Goal: Information Seeking & Learning: Learn about a topic

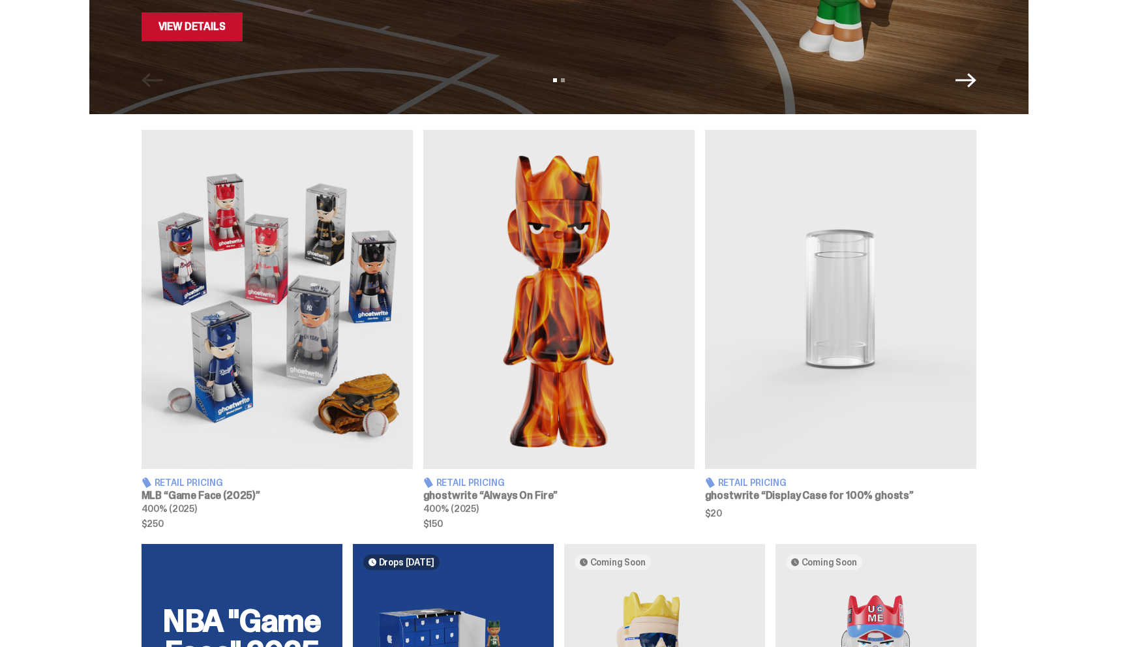
scroll to position [354, 0]
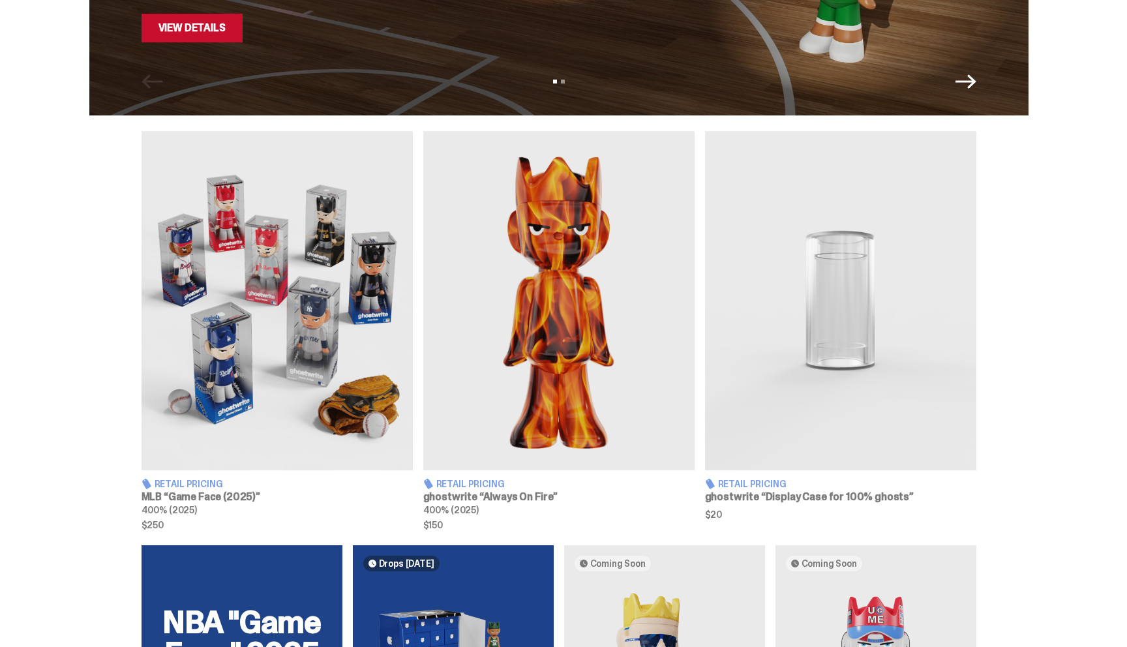
click at [230, 492] on h3 "MLB “Game Face (2025)”" at bounding box center [277, 497] width 271 height 10
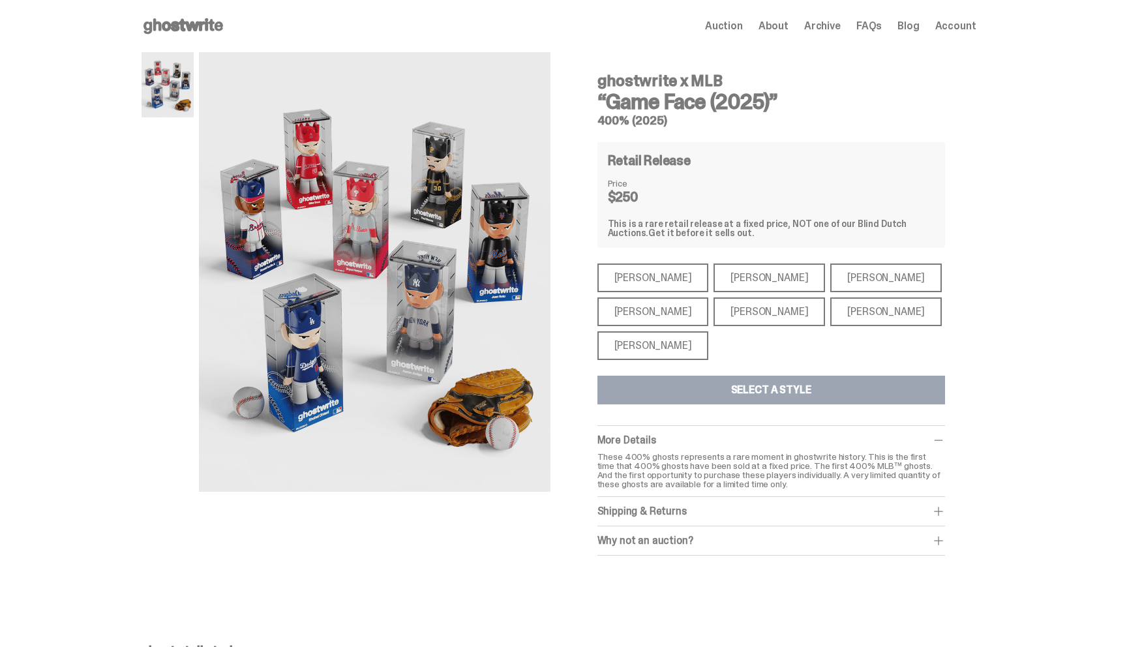
click at [641, 273] on div "[PERSON_NAME]" at bounding box center [653, 277] width 112 height 29
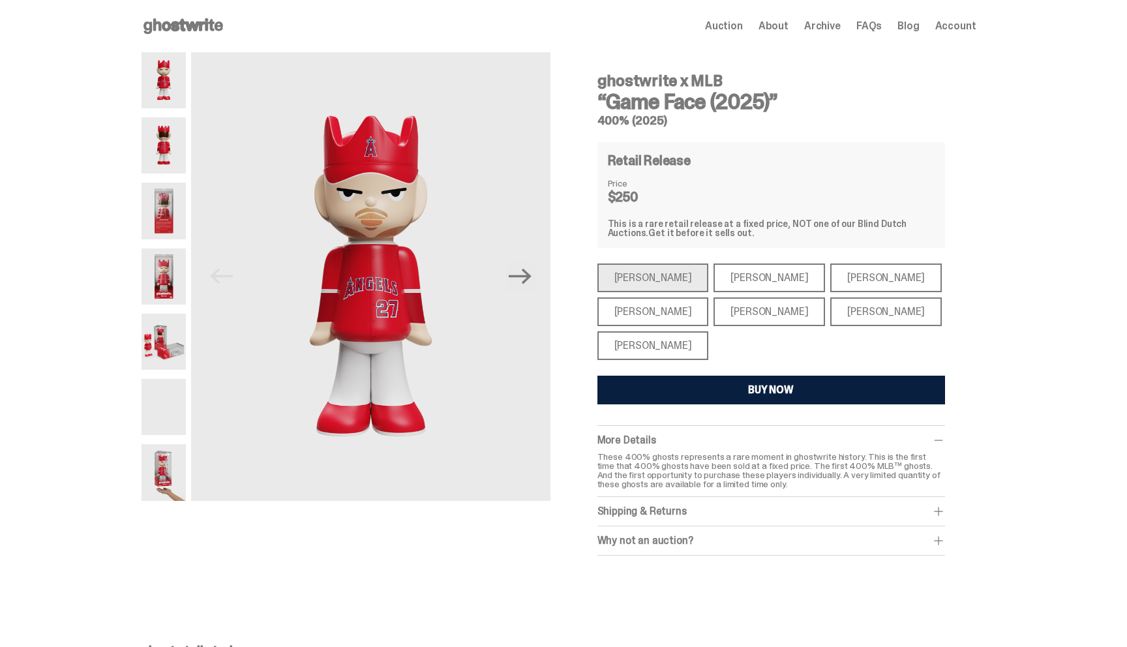
click at [722, 278] on div "[PERSON_NAME]" at bounding box center [769, 277] width 112 height 29
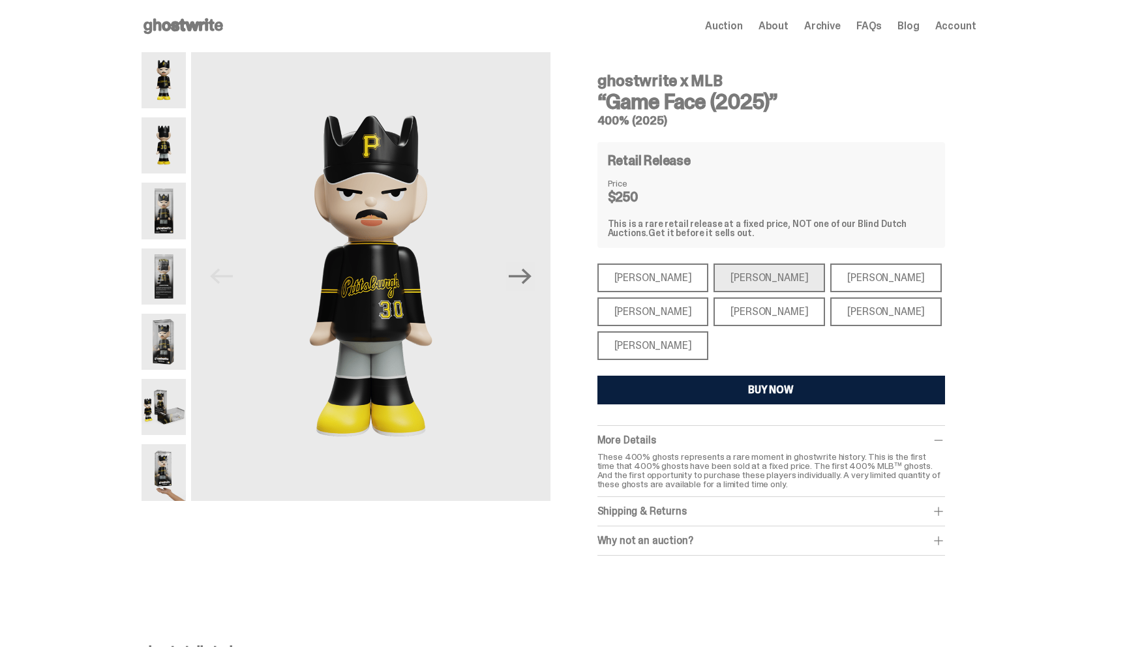
click at [654, 327] on div "[PERSON_NAME] [PERSON_NAME] [PERSON_NAME] [PERSON_NAME] [PERSON_NAME] [PERSON_N…" at bounding box center [771, 311] width 348 height 97
click at [655, 320] on div "[PERSON_NAME]" at bounding box center [653, 311] width 112 height 29
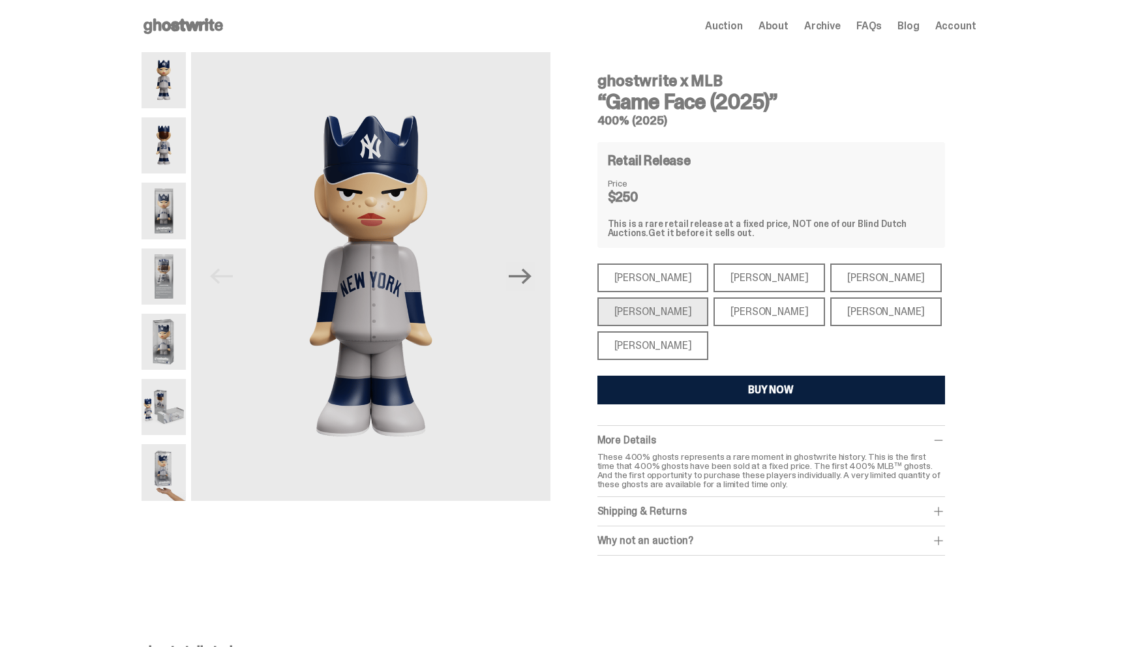
click at [655, 355] on div "[PERSON_NAME]" at bounding box center [653, 345] width 112 height 29
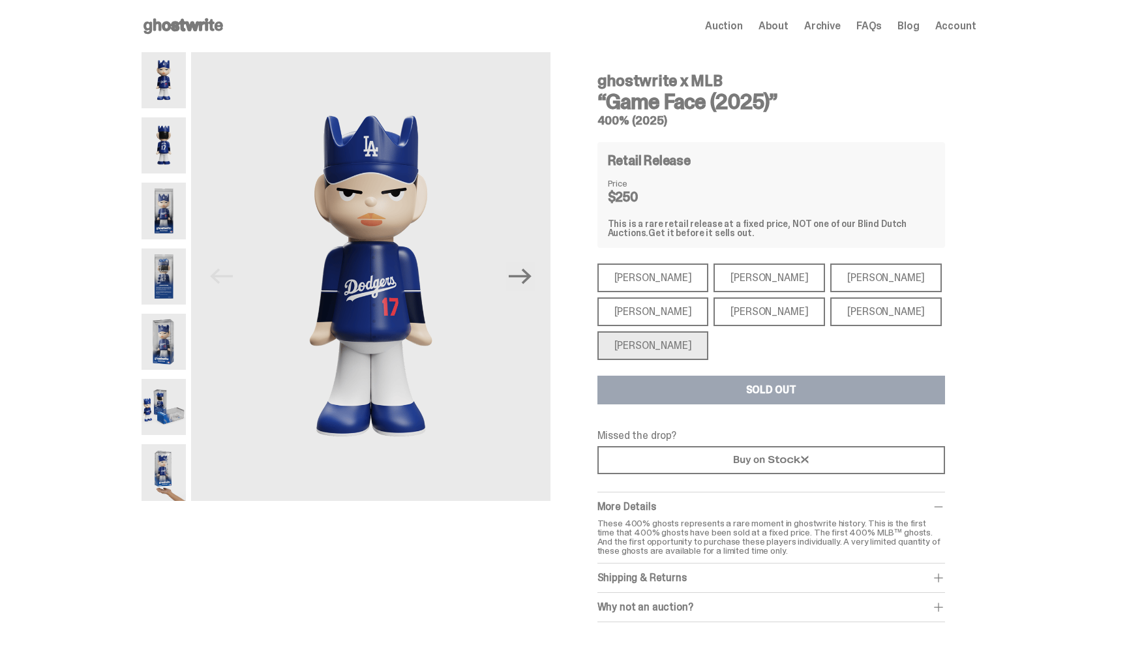
click at [745, 306] on div "[PERSON_NAME]" at bounding box center [769, 311] width 112 height 29
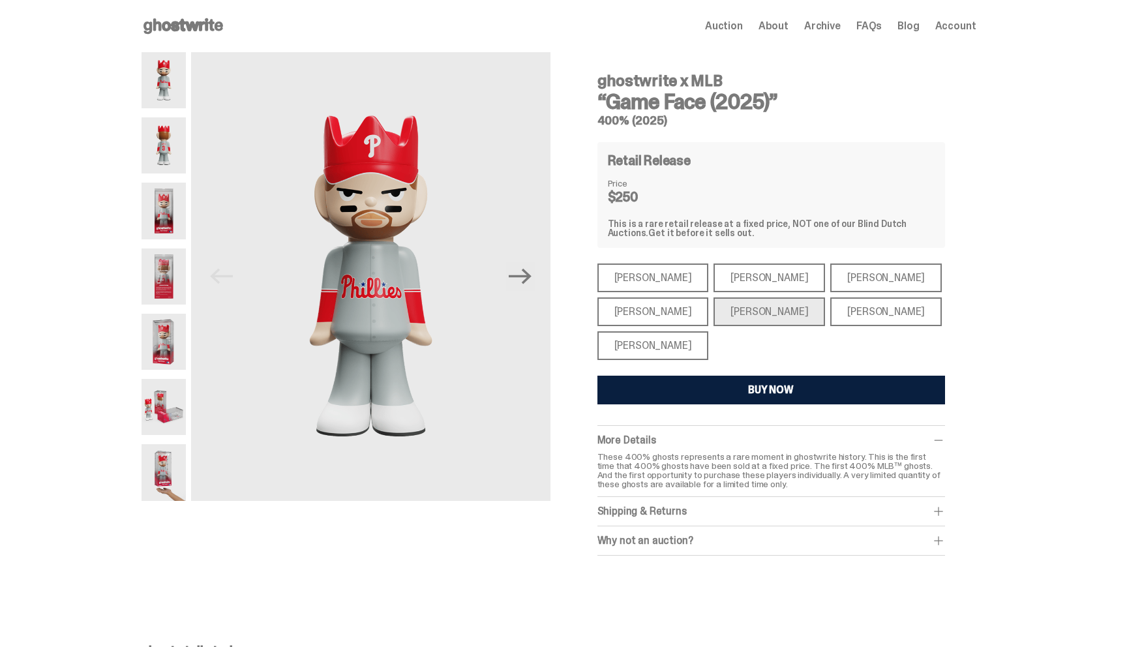
click at [841, 306] on div "[PERSON_NAME]" at bounding box center [886, 311] width 112 height 29
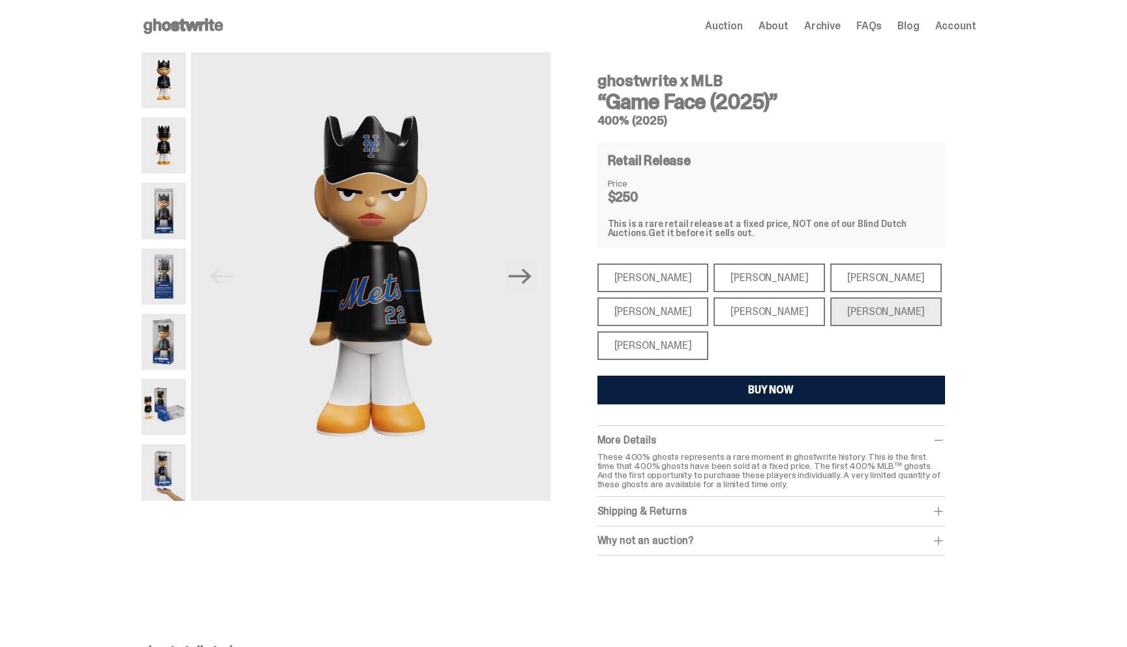
click at [830, 278] on div "[PERSON_NAME]" at bounding box center [886, 277] width 112 height 29
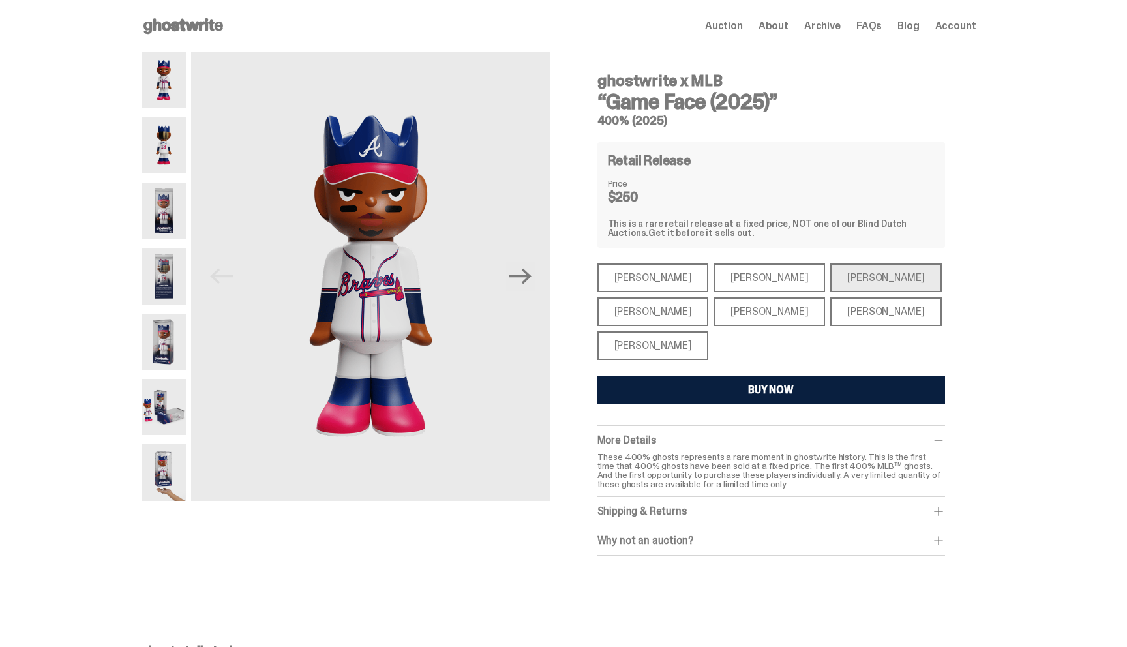
click at [652, 270] on div "[PERSON_NAME]" at bounding box center [653, 277] width 112 height 29
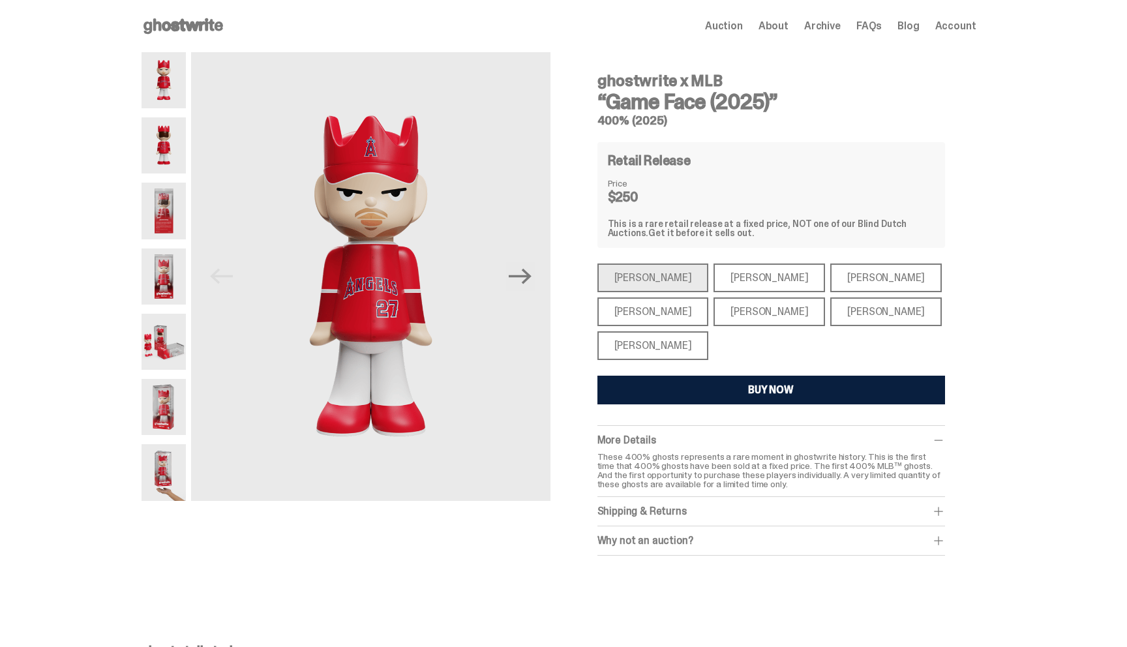
click at [161, 19] on icon at bounding box center [183, 26] width 83 height 21
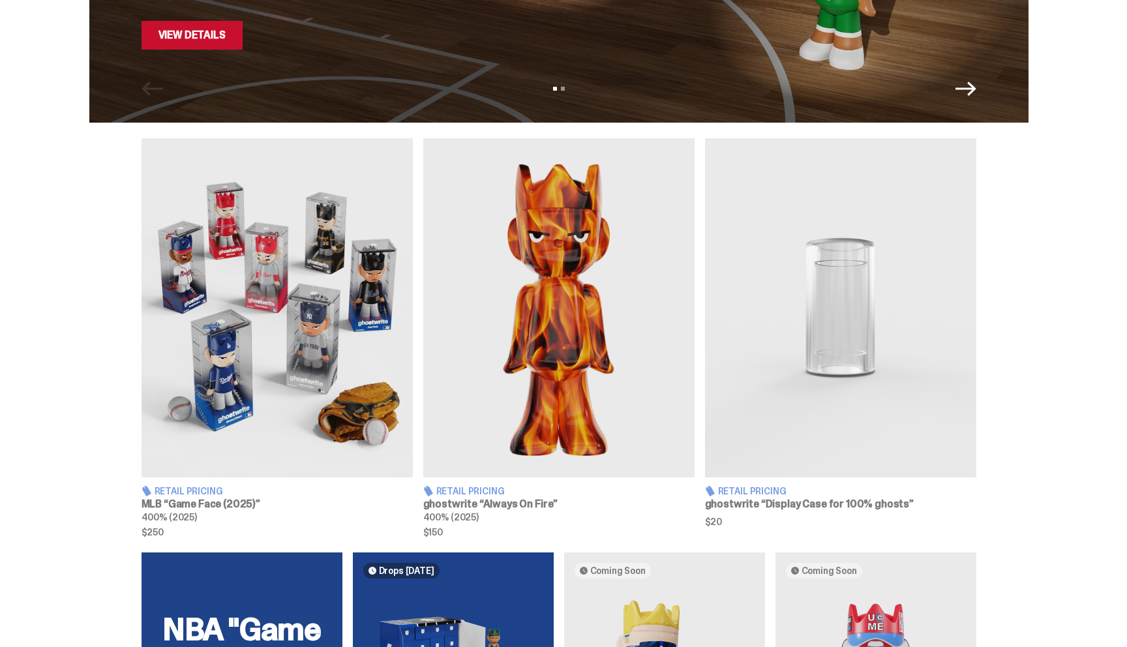
scroll to position [348, 0]
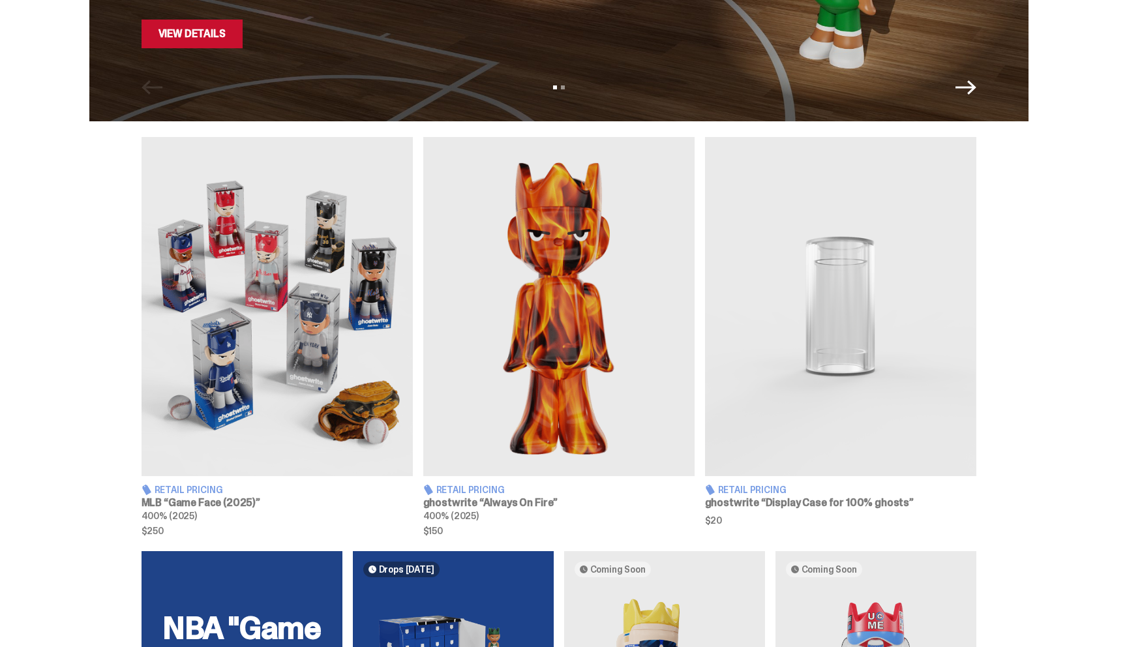
click at [826, 501] on h3 "ghostwrite “Display Case for 100% ghosts”" at bounding box center [840, 503] width 271 height 10
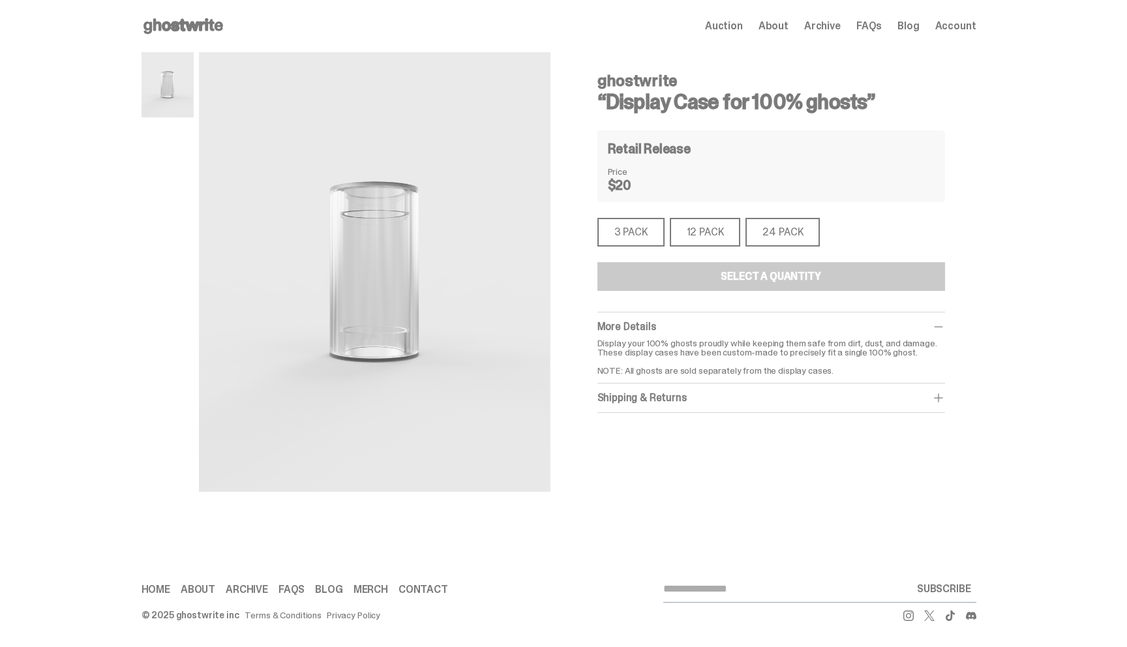
click at [702, 226] on div "12 PACK" at bounding box center [705, 232] width 71 height 29
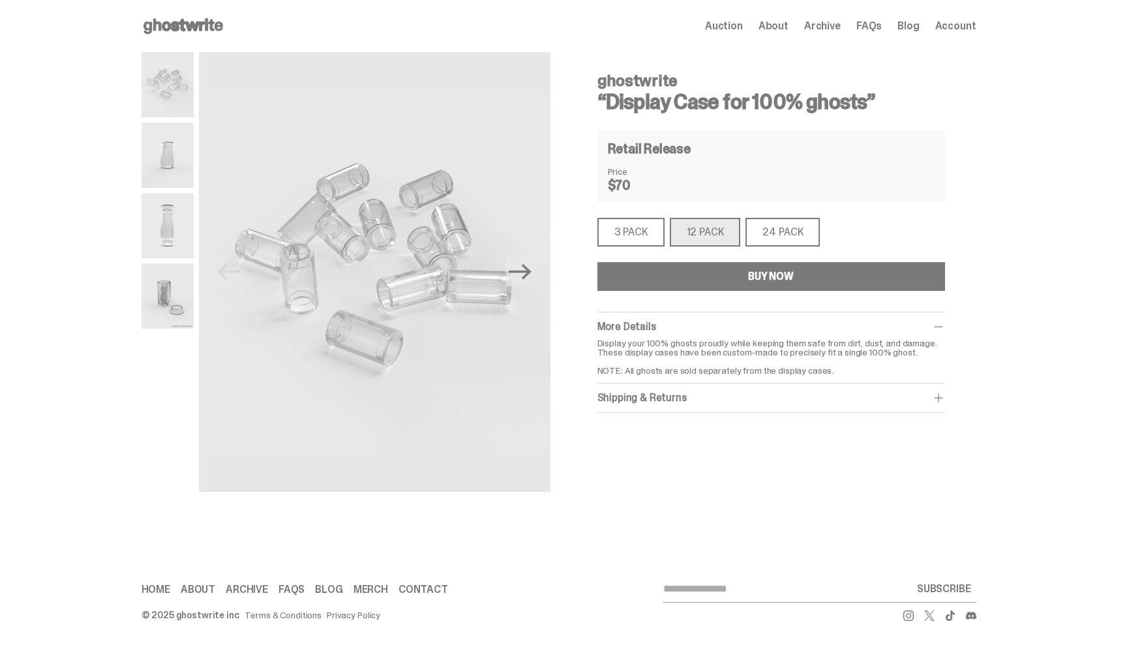
click at [788, 237] on div "24 PACK" at bounding box center [782, 232] width 74 height 29
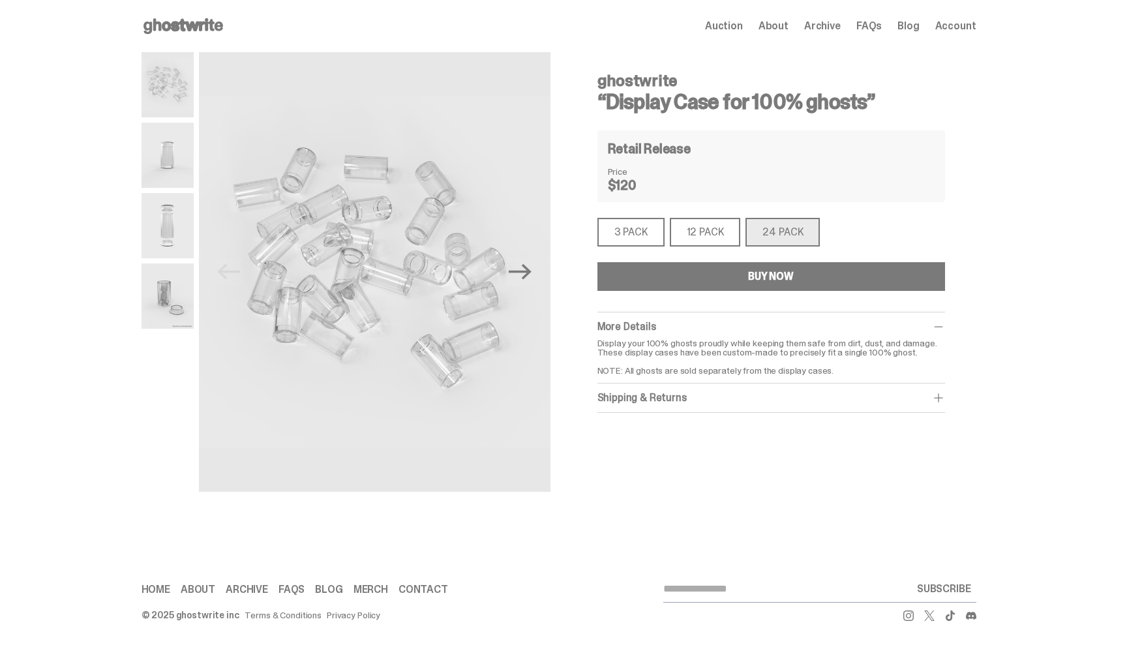
click at [608, 228] on div "3 PACK" at bounding box center [630, 232] width 67 height 29
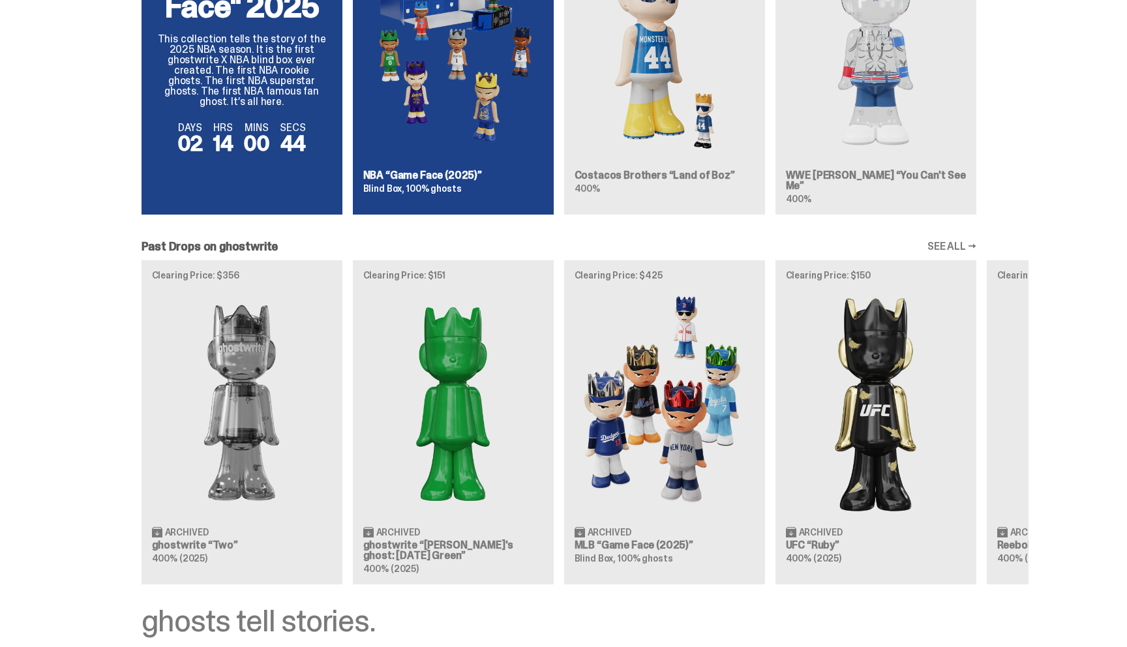
scroll to position [1015, 0]
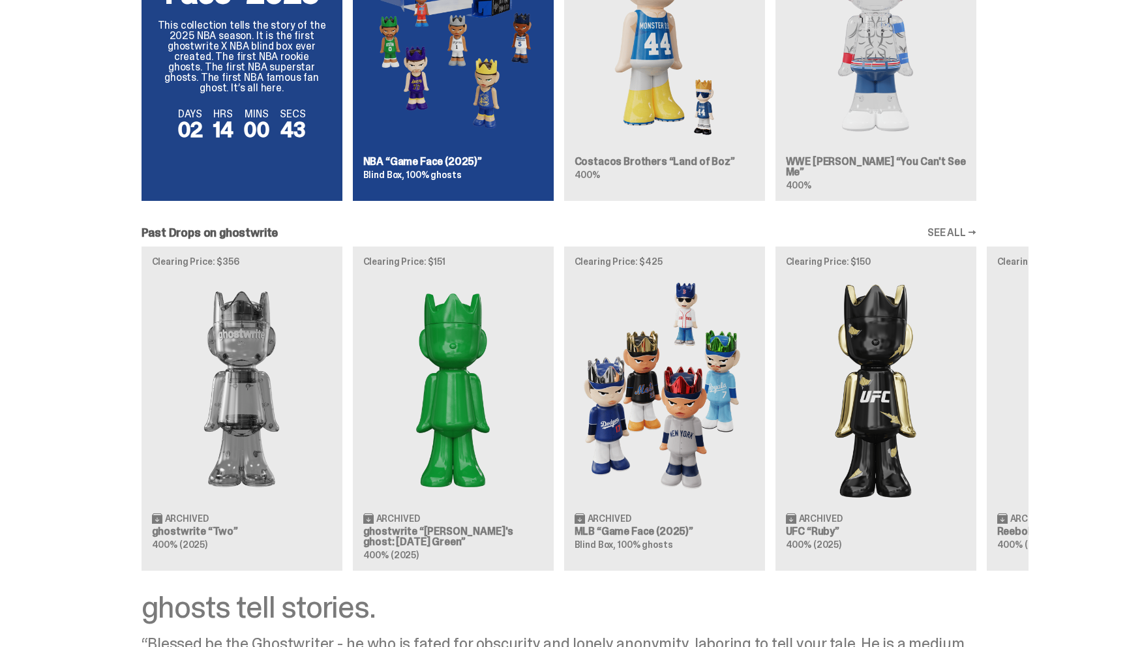
click at [151, 400] on div "Clearing Price: $356 Archived ghostwrite “Two” 400% (2025) Clearing Price: $151…" at bounding box center [558, 408] width 939 height 323
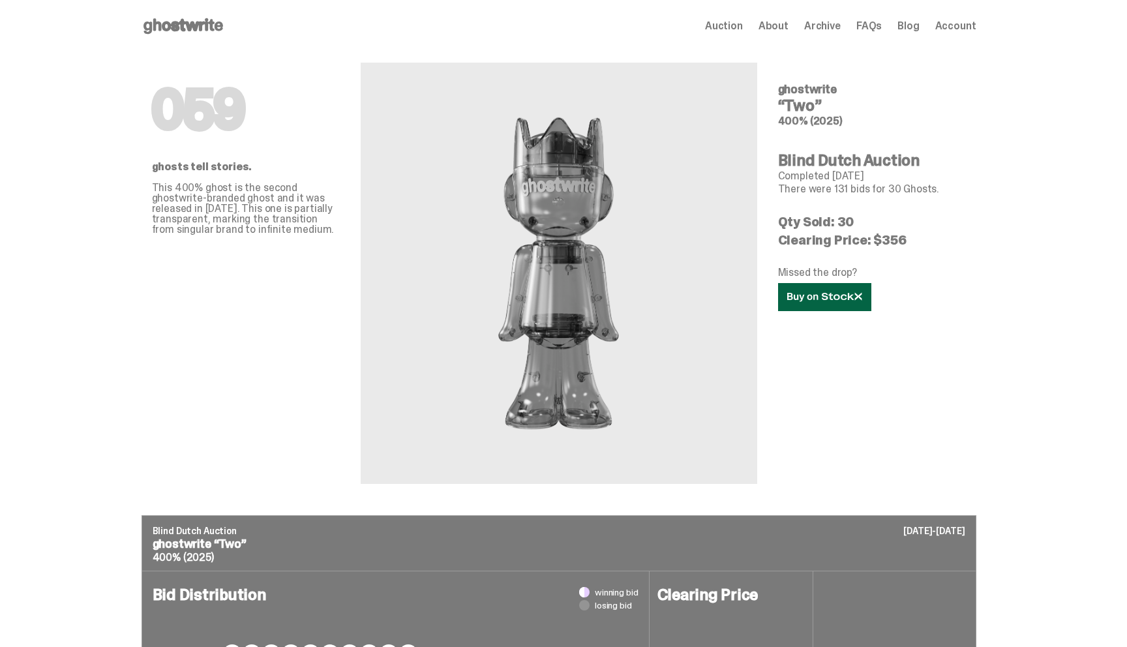
click at [844, 301] on icon at bounding box center [824, 297] width 75 height 10
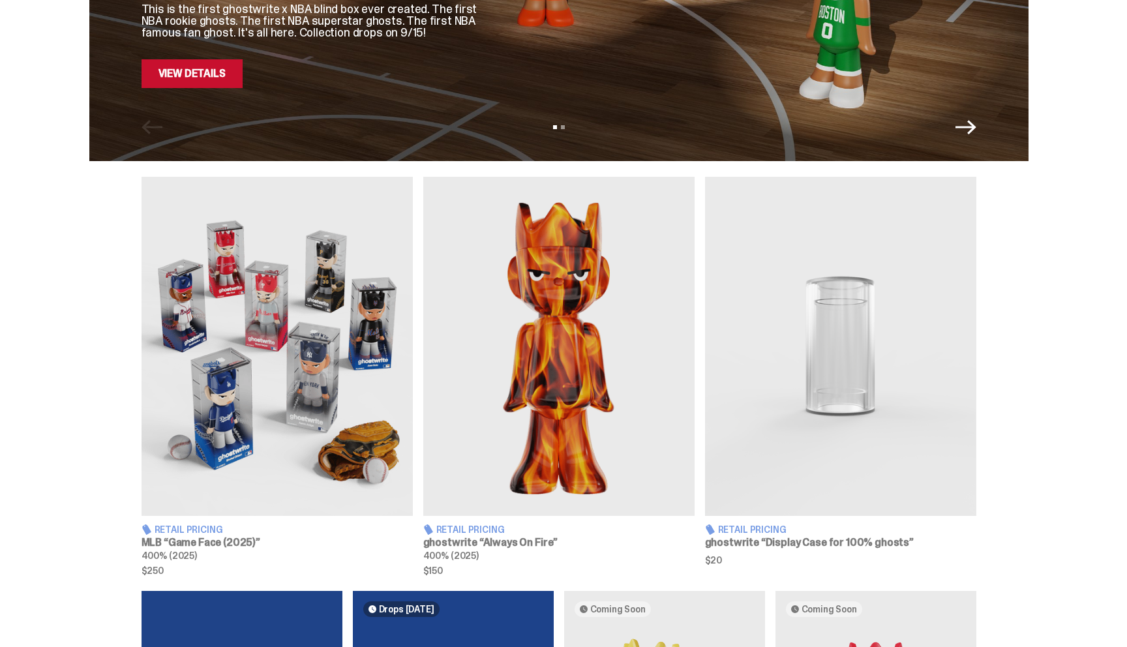
scroll to position [308, 0]
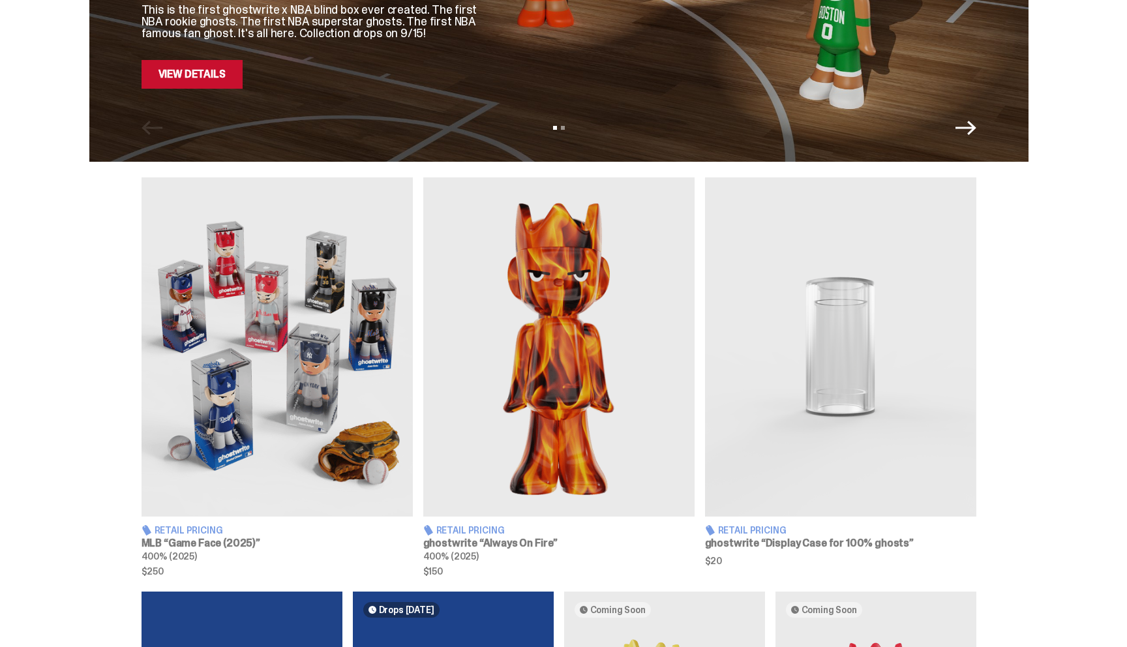
click at [282, 334] on img at bounding box center [277, 346] width 271 height 339
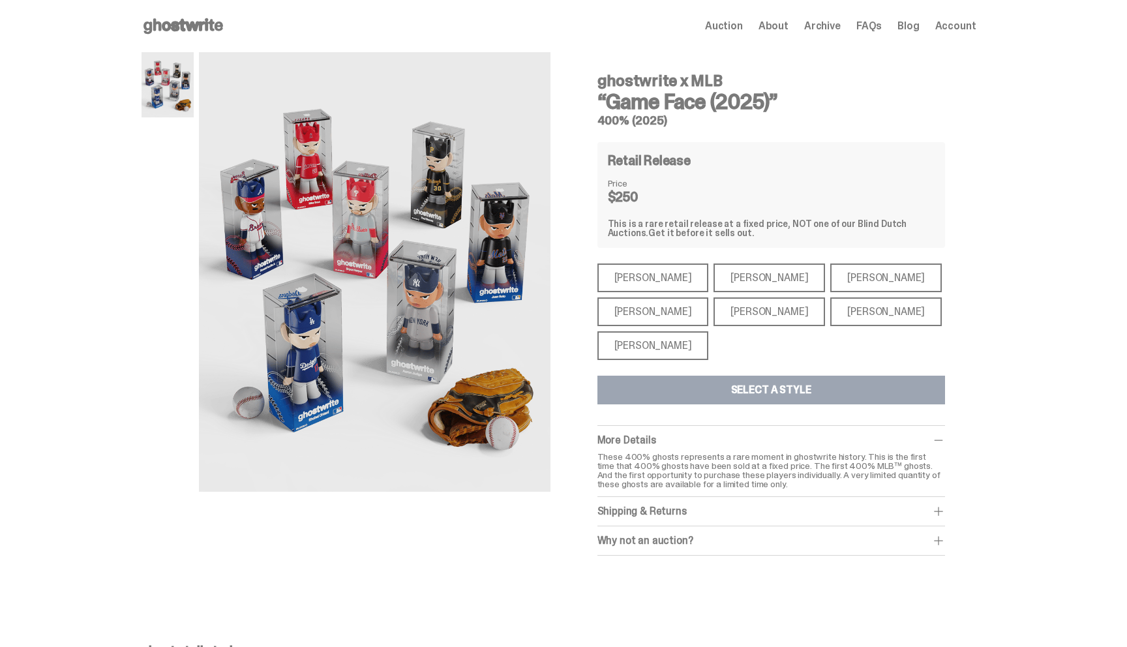
click at [653, 315] on div "[PERSON_NAME]" at bounding box center [653, 311] width 112 height 29
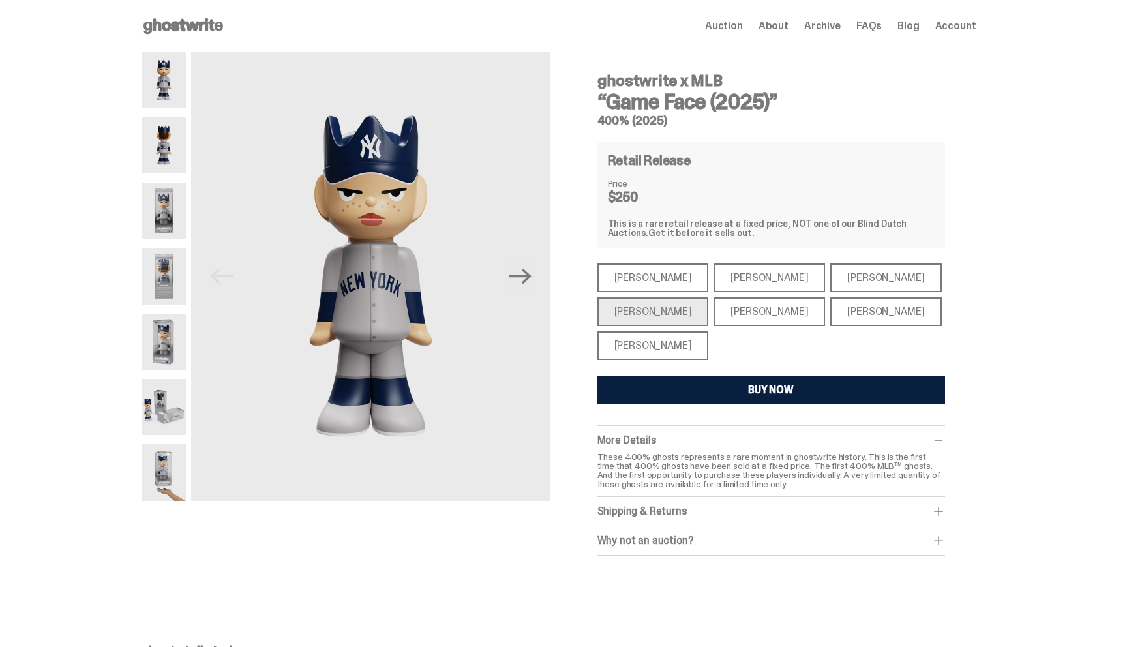
click at [653, 276] on div "[PERSON_NAME]" at bounding box center [653, 277] width 112 height 29
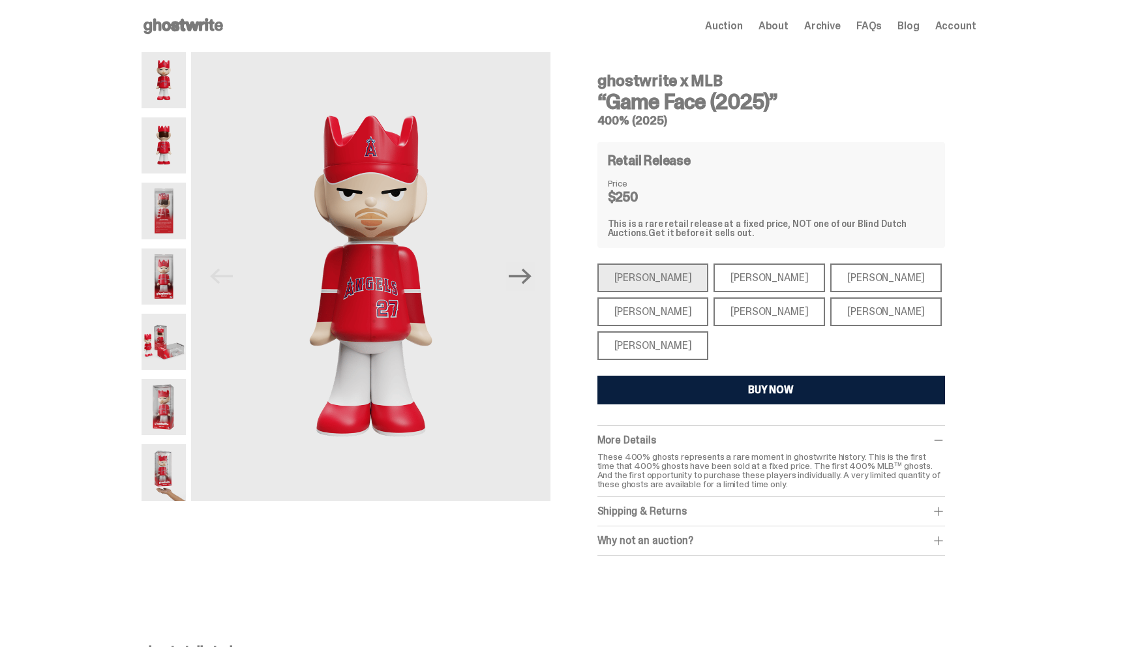
click at [762, 306] on div "[PERSON_NAME]" at bounding box center [769, 311] width 112 height 29
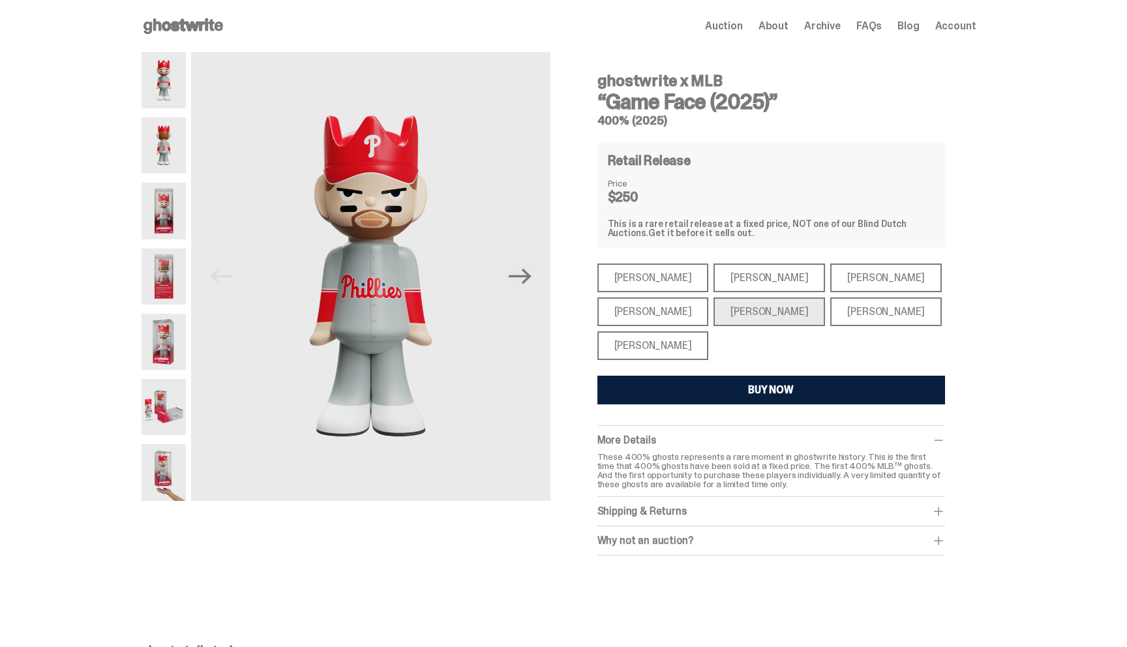
click at [830, 276] on div "[PERSON_NAME]" at bounding box center [886, 277] width 112 height 29
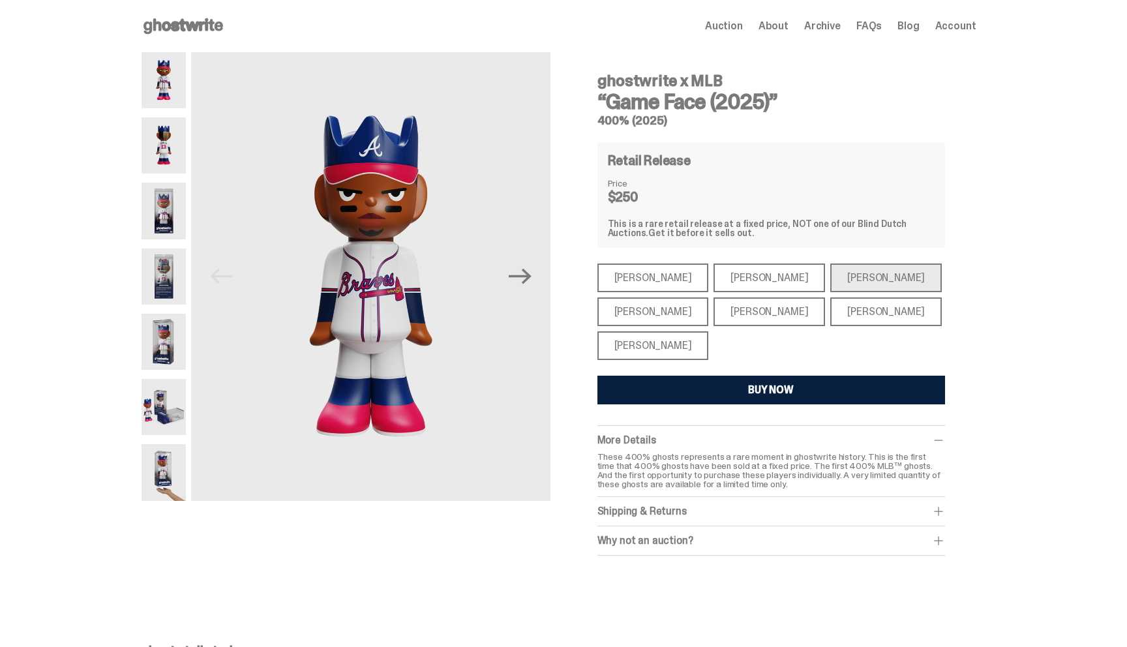
click at [830, 321] on div "[PERSON_NAME]" at bounding box center [886, 311] width 112 height 29
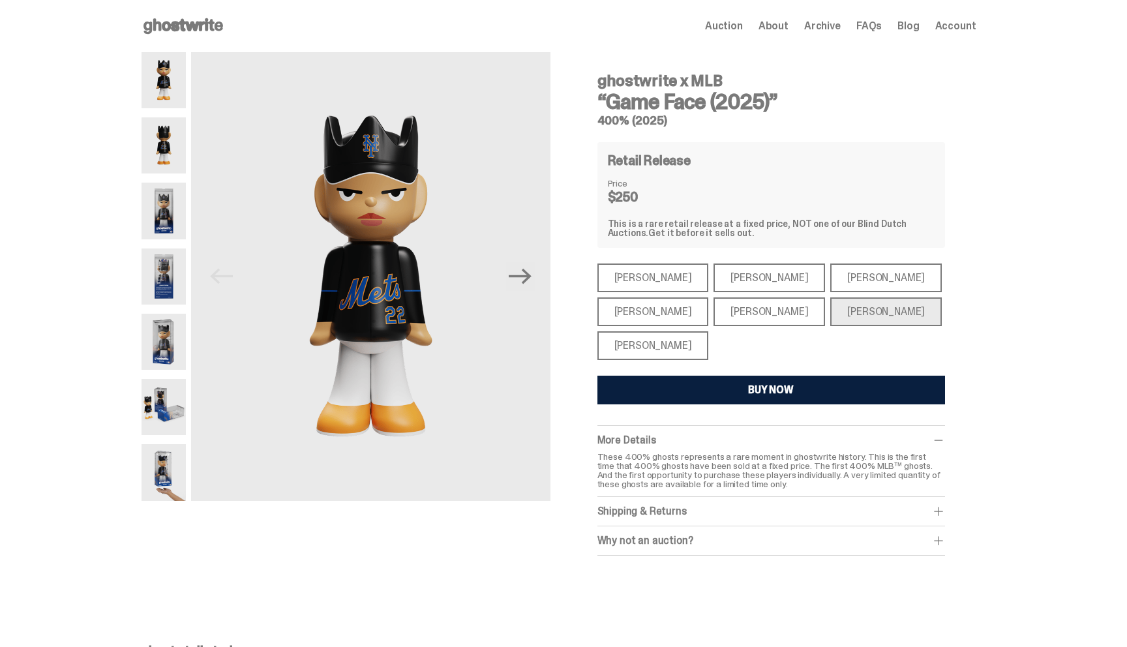
click at [660, 339] on div "[PERSON_NAME]" at bounding box center [653, 345] width 112 height 29
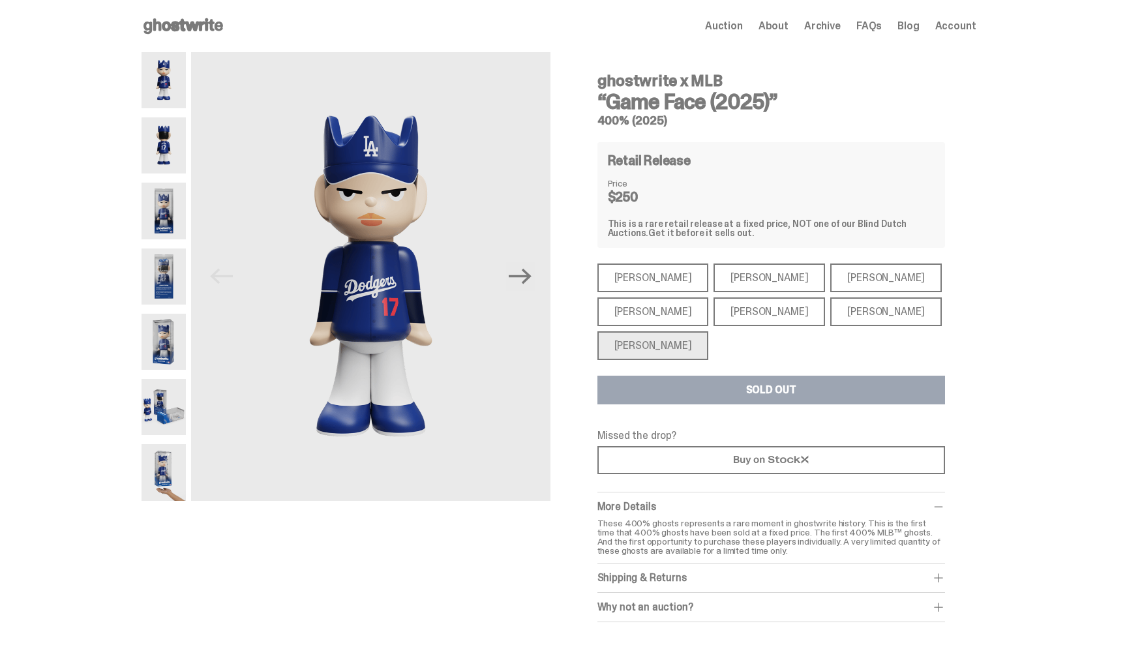
click at [651, 274] on div "[PERSON_NAME]" at bounding box center [653, 277] width 112 height 29
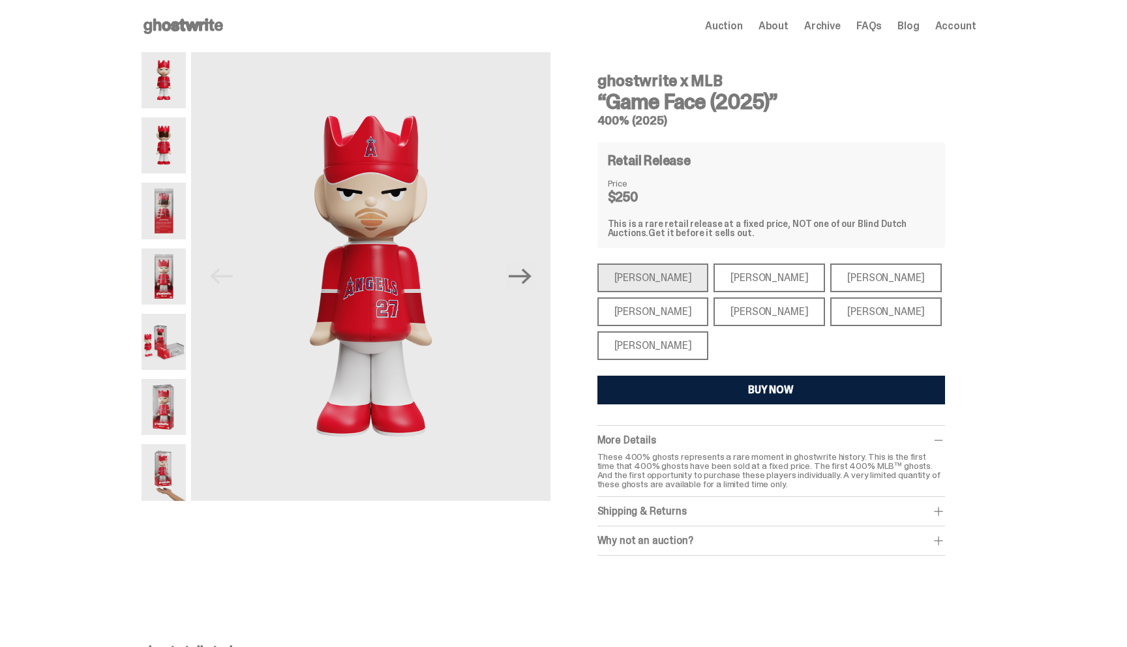
click at [648, 343] on div "[PERSON_NAME]" at bounding box center [653, 345] width 112 height 29
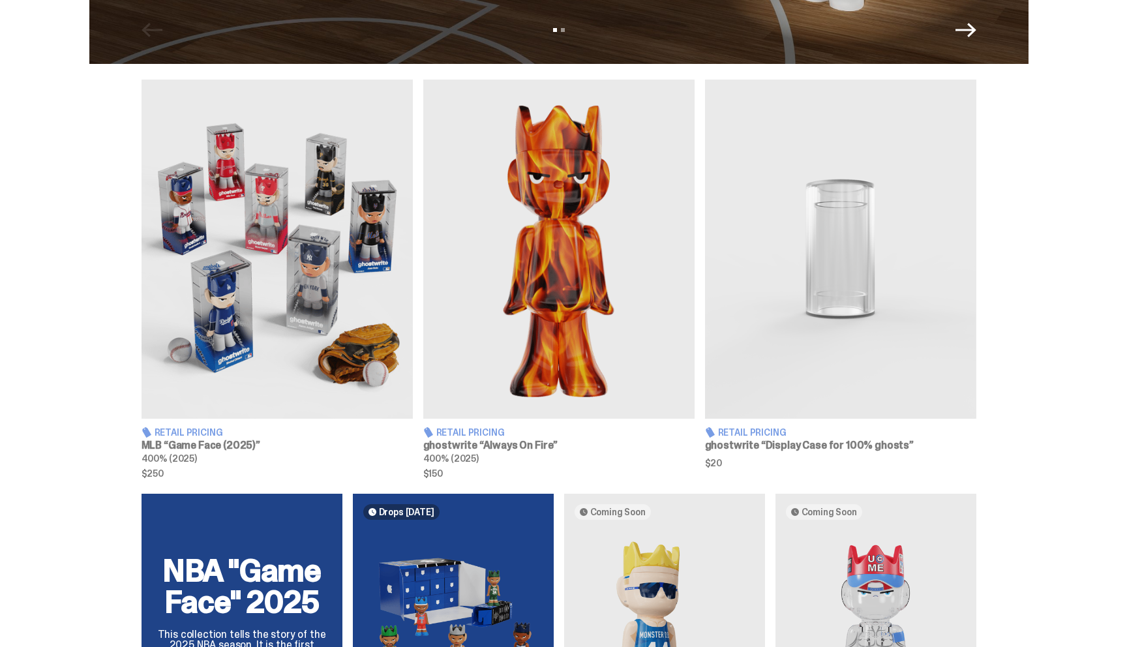
scroll to position [404, 0]
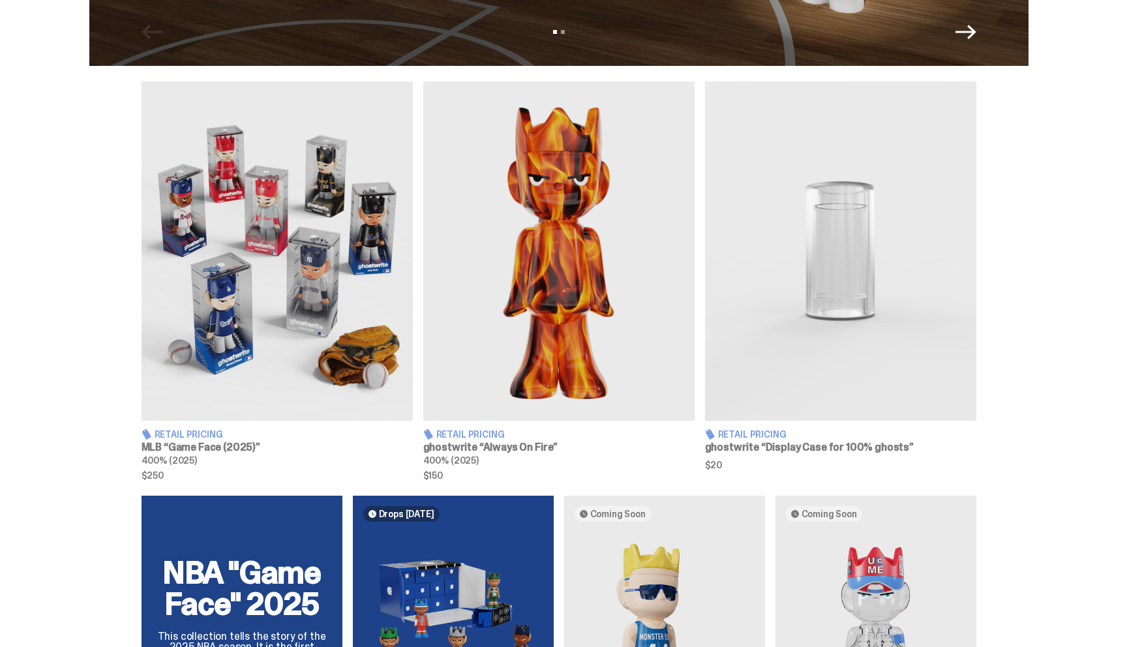
click at [496, 445] on h3 "ghostwrite “Always On Fire”" at bounding box center [558, 447] width 271 height 10
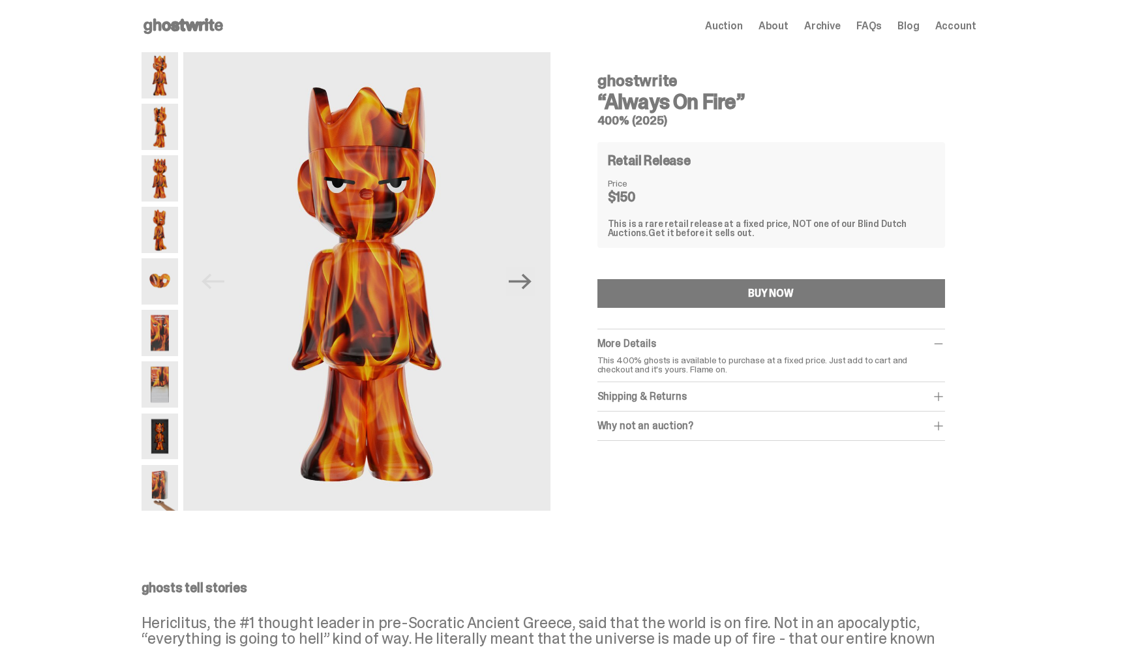
click at [160, 27] on icon at bounding box center [183, 26] width 83 height 21
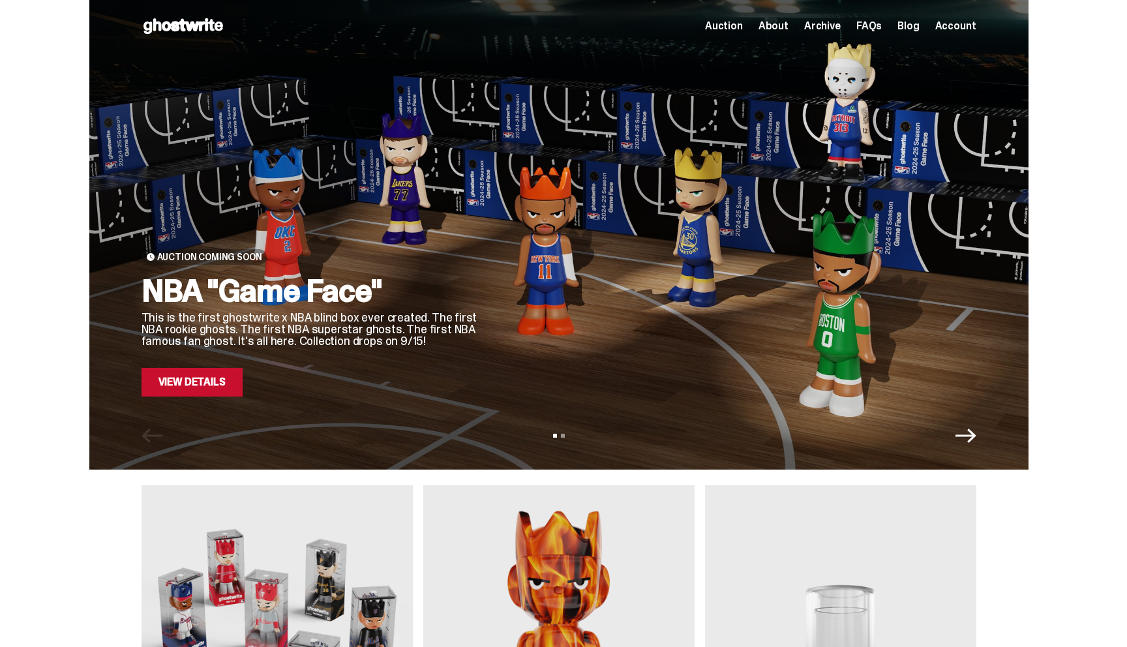
click at [192, 391] on link "View Details" at bounding box center [192, 382] width 101 height 29
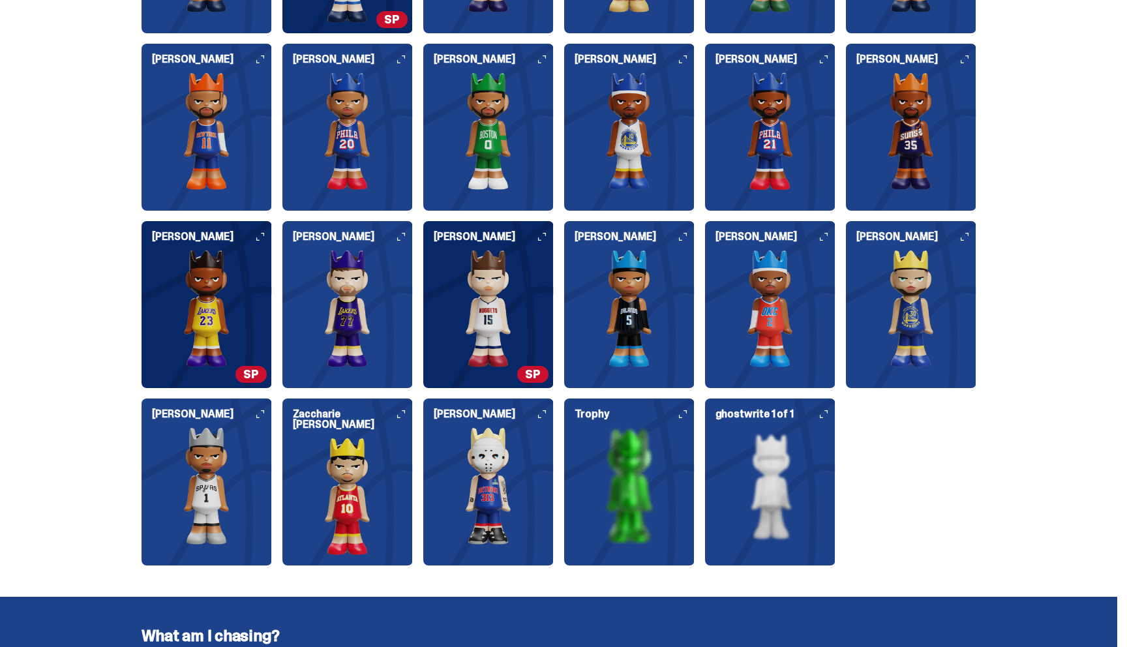
scroll to position [1564, 0]
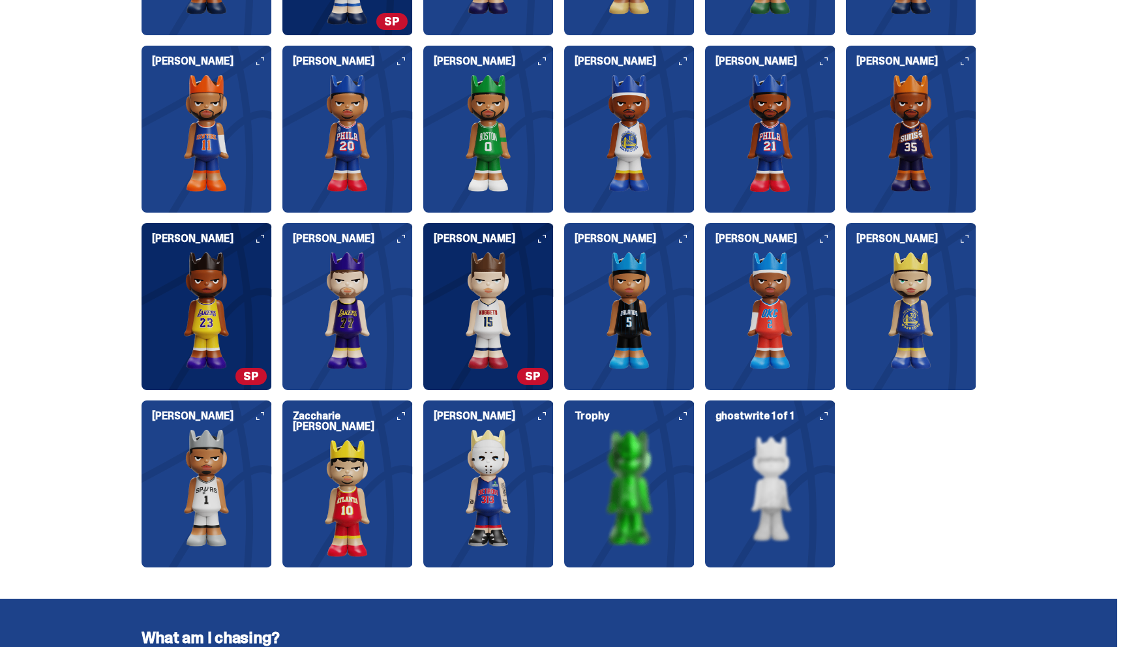
click at [543, 356] on img at bounding box center [488, 310] width 130 height 117
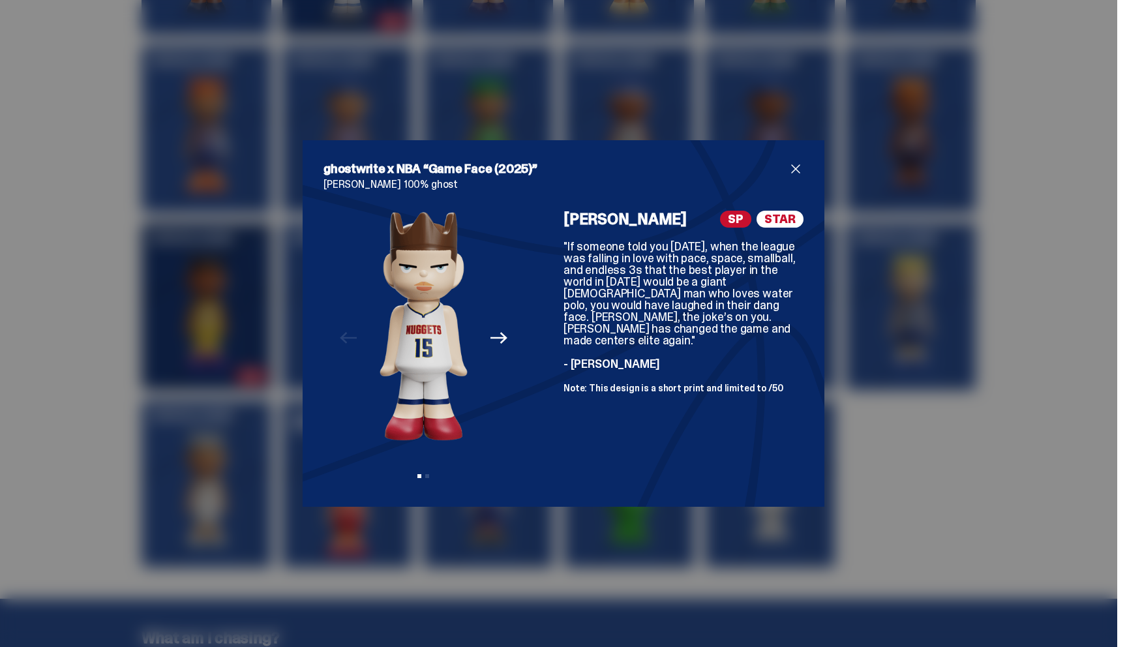
click at [795, 164] on span "close" at bounding box center [796, 169] width 16 height 16
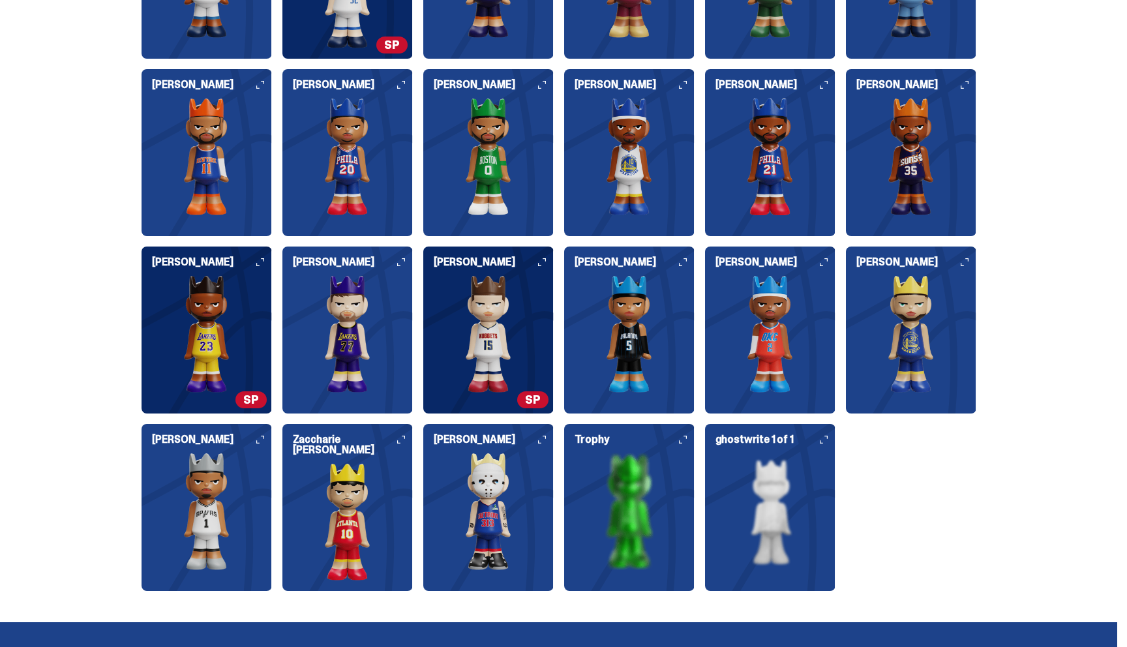
scroll to position [1542, 0]
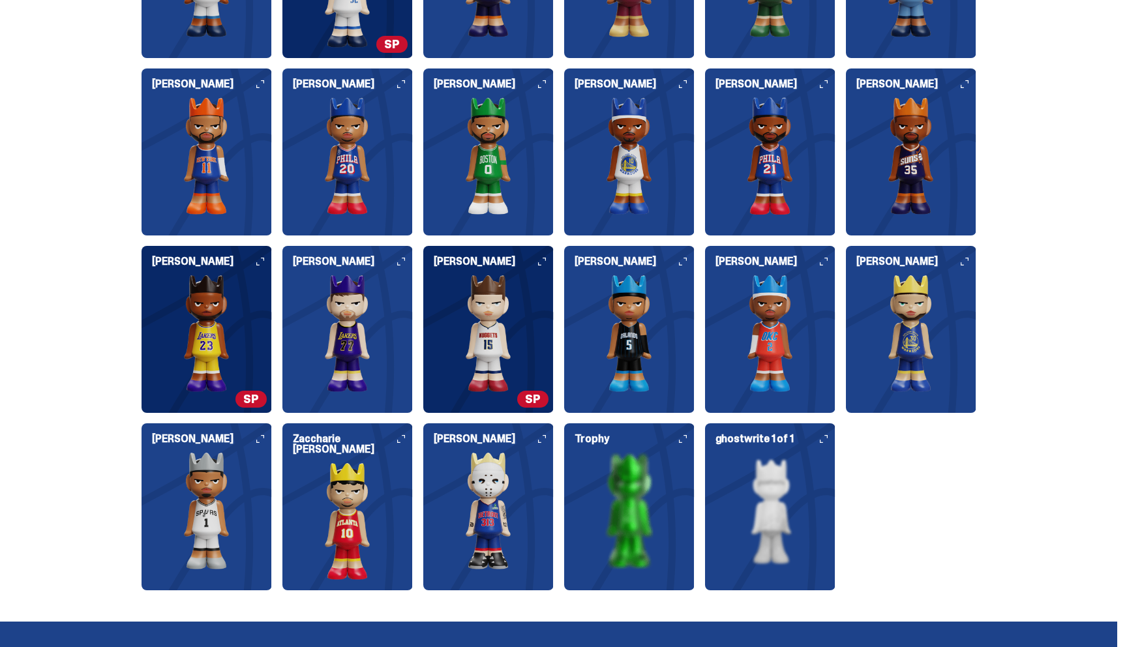
click at [633, 484] on img at bounding box center [629, 510] width 130 height 117
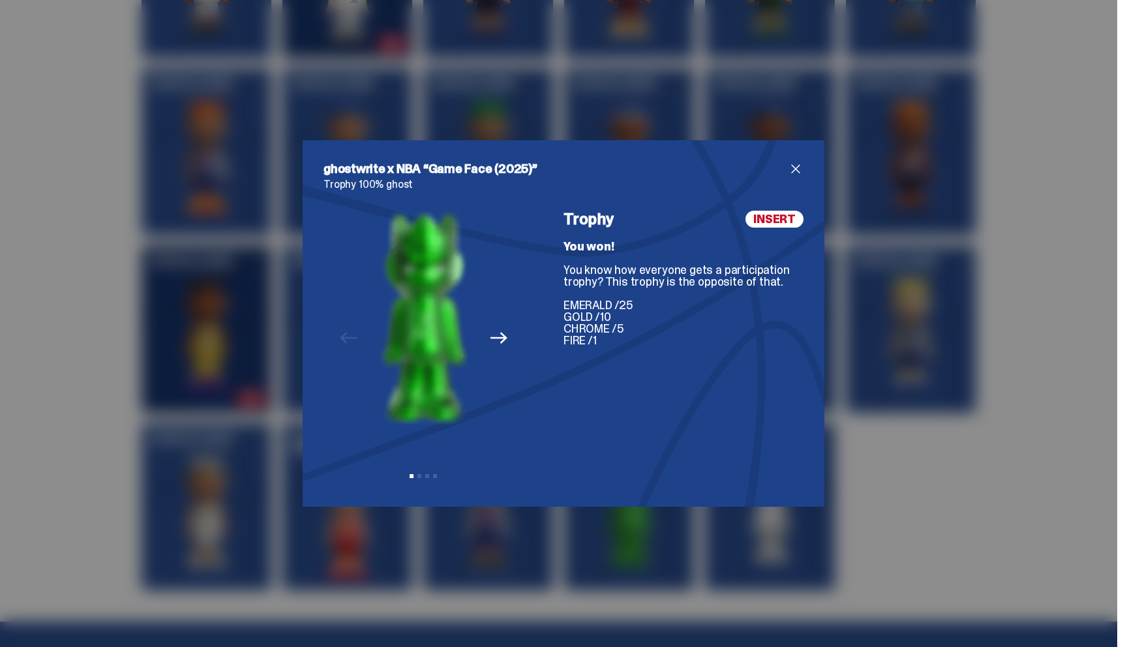
click at [788, 171] on span "close" at bounding box center [796, 169] width 16 height 16
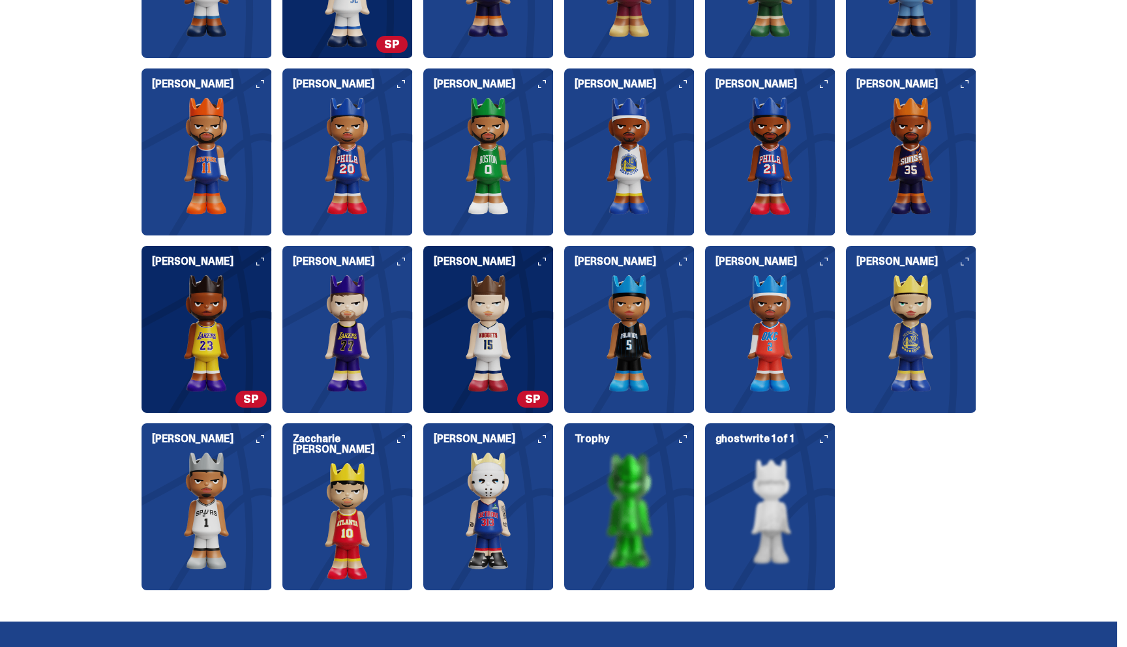
click at [758, 502] on img at bounding box center [770, 510] width 130 height 117
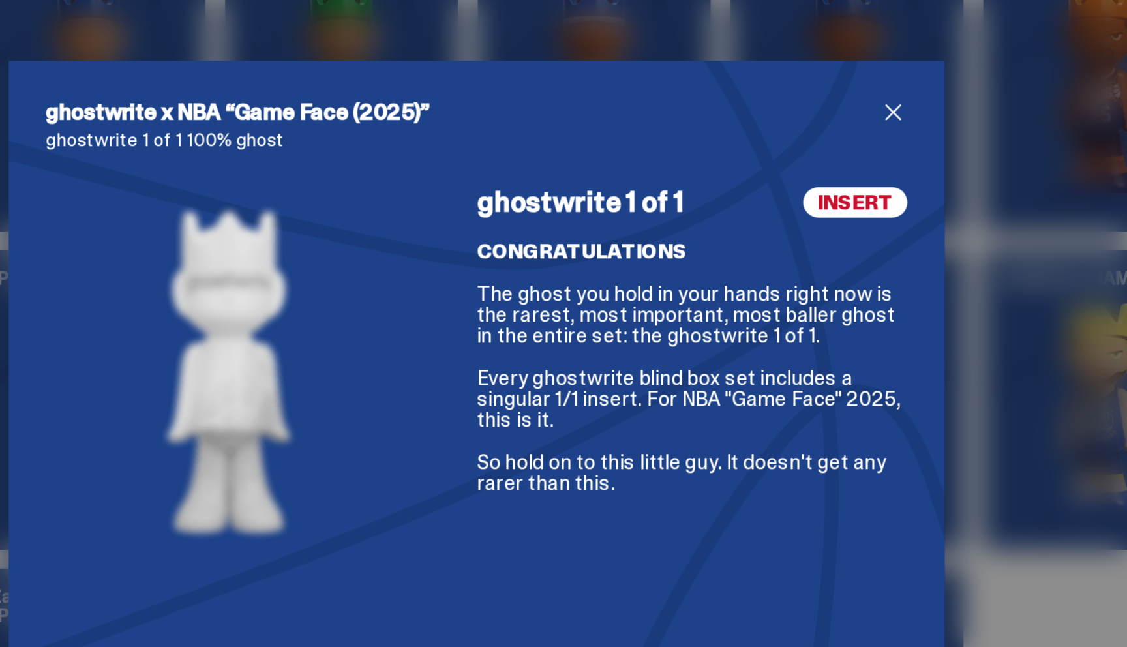
click at [796, 168] on span "close" at bounding box center [796, 169] width 16 height 16
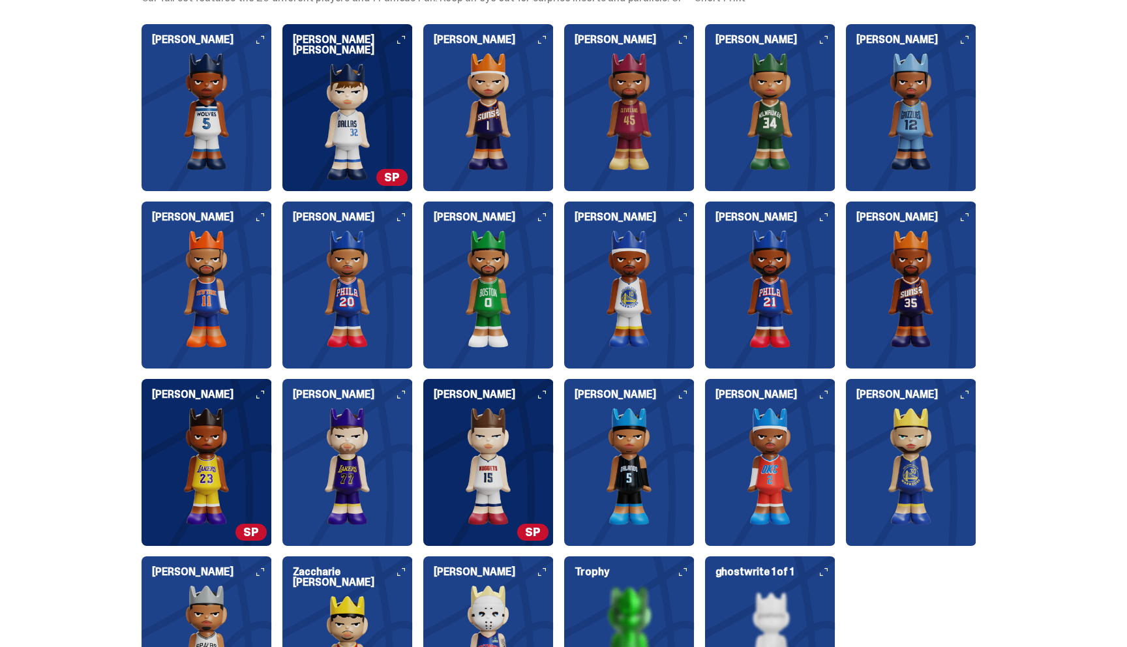
scroll to position [1407, 0]
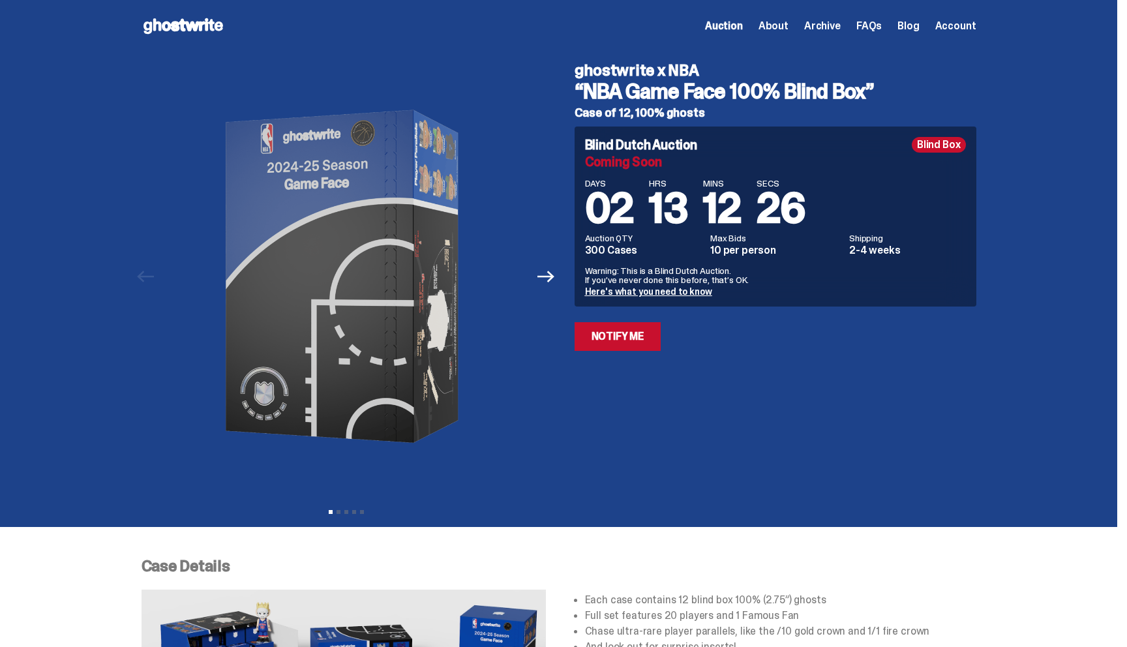
scroll to position [1407, 0]
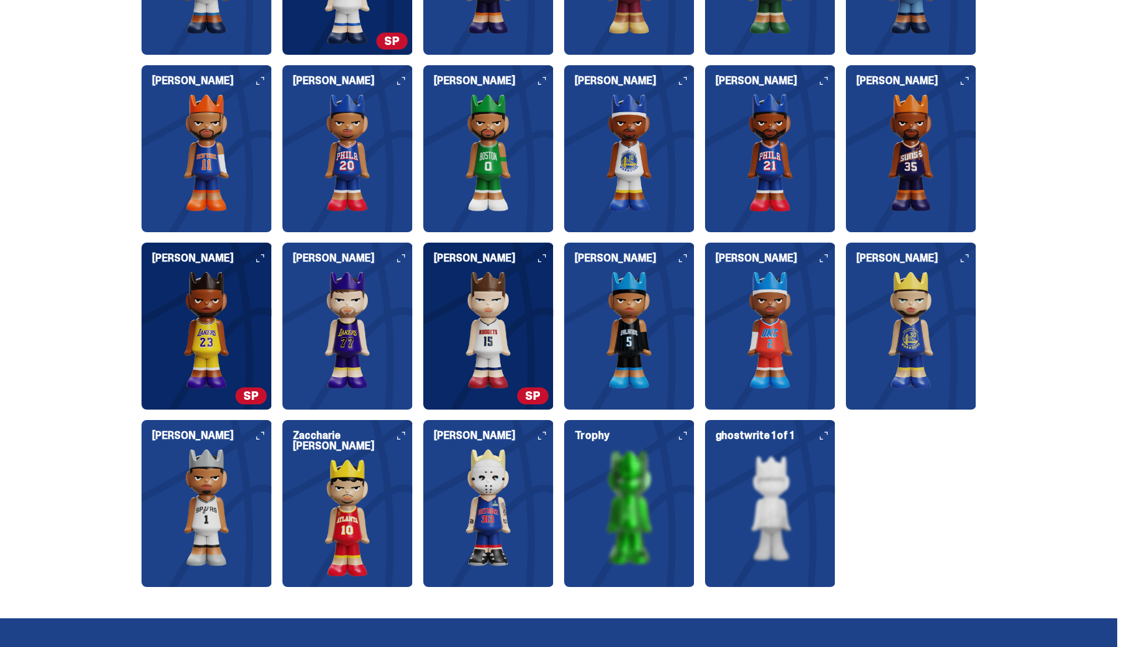
scroll to position [1546, 0]
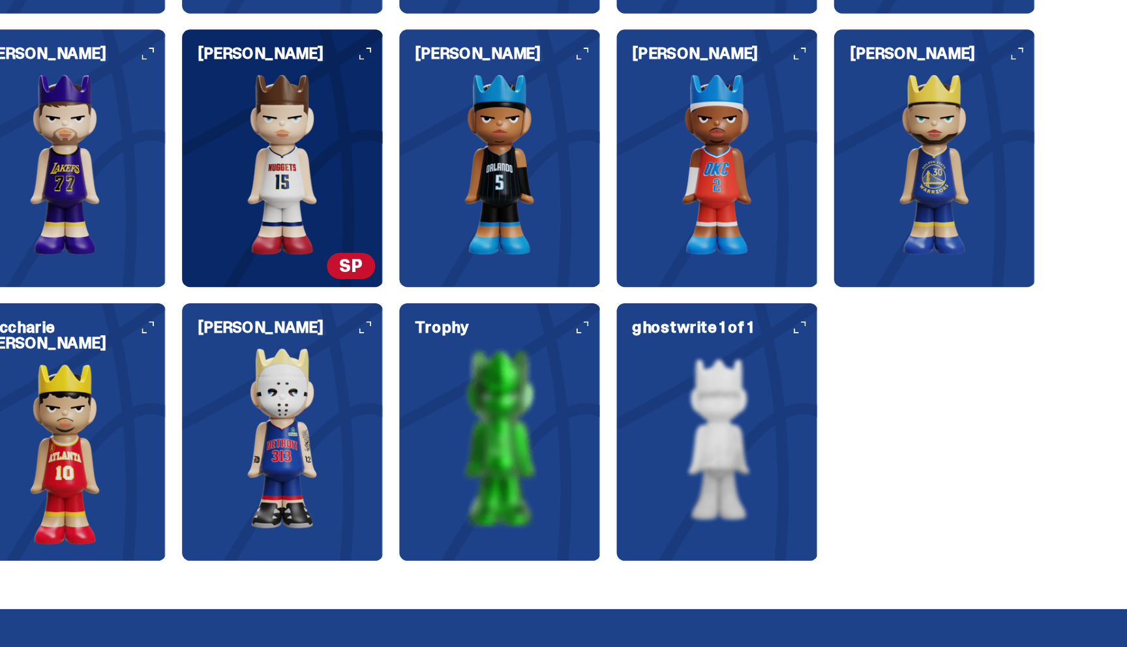
click at [686, 439] on icon at bounding box center [683, 440] width 8 height 8
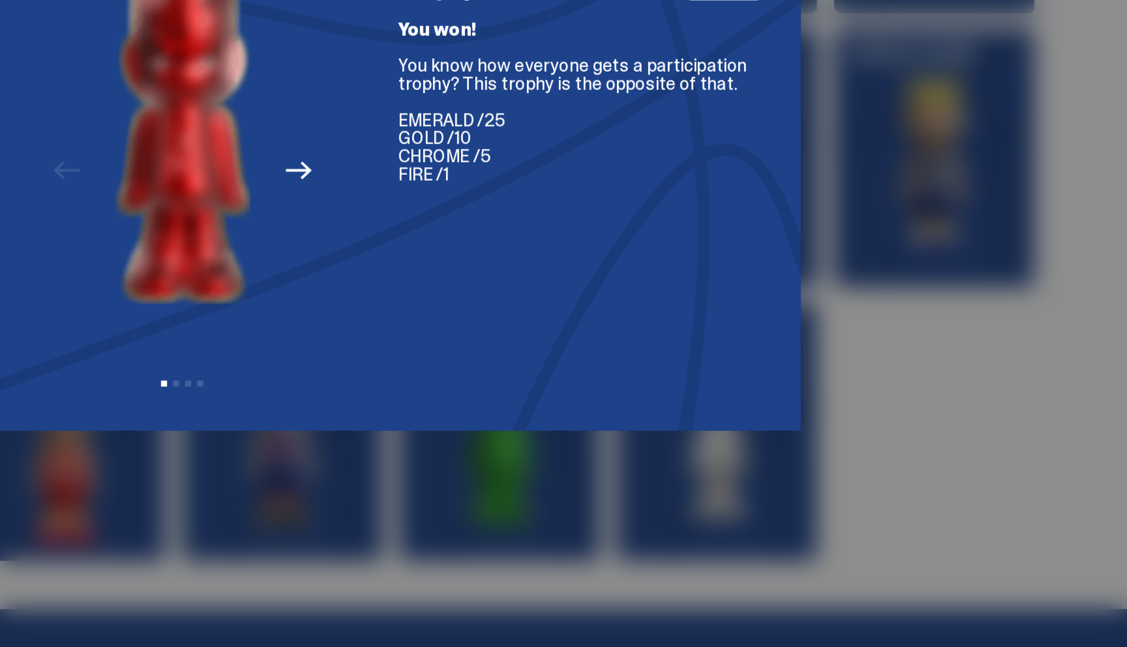
scroll to position [1541, 0]
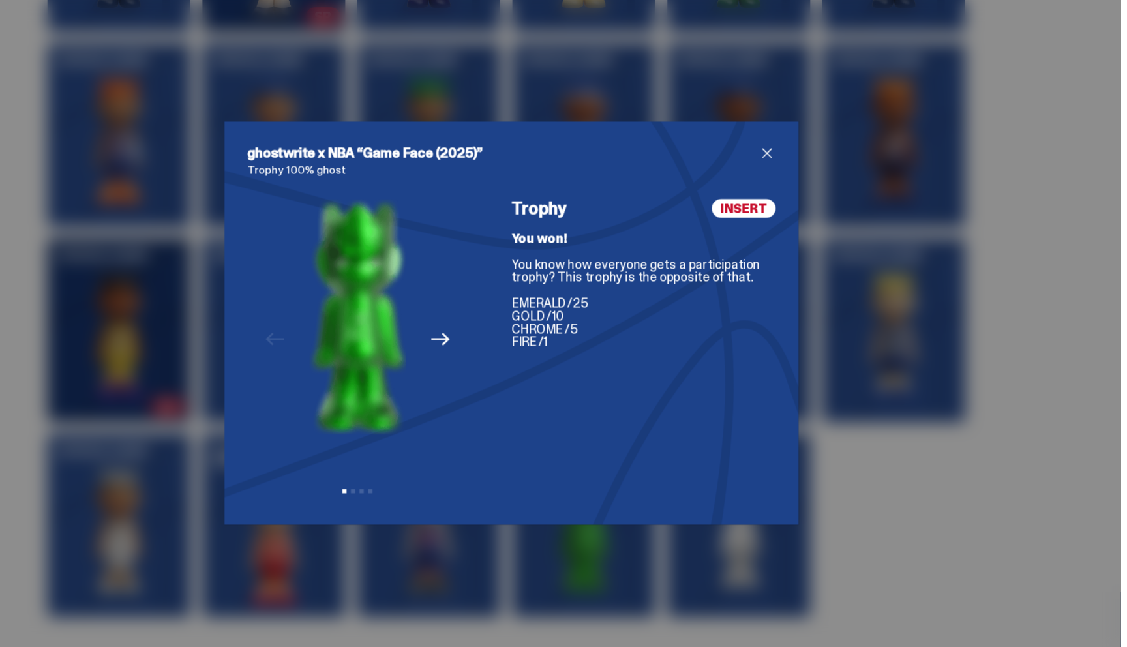
click at [797, 168] on span "close" at bounding box center [796, 169] width 16 height 16
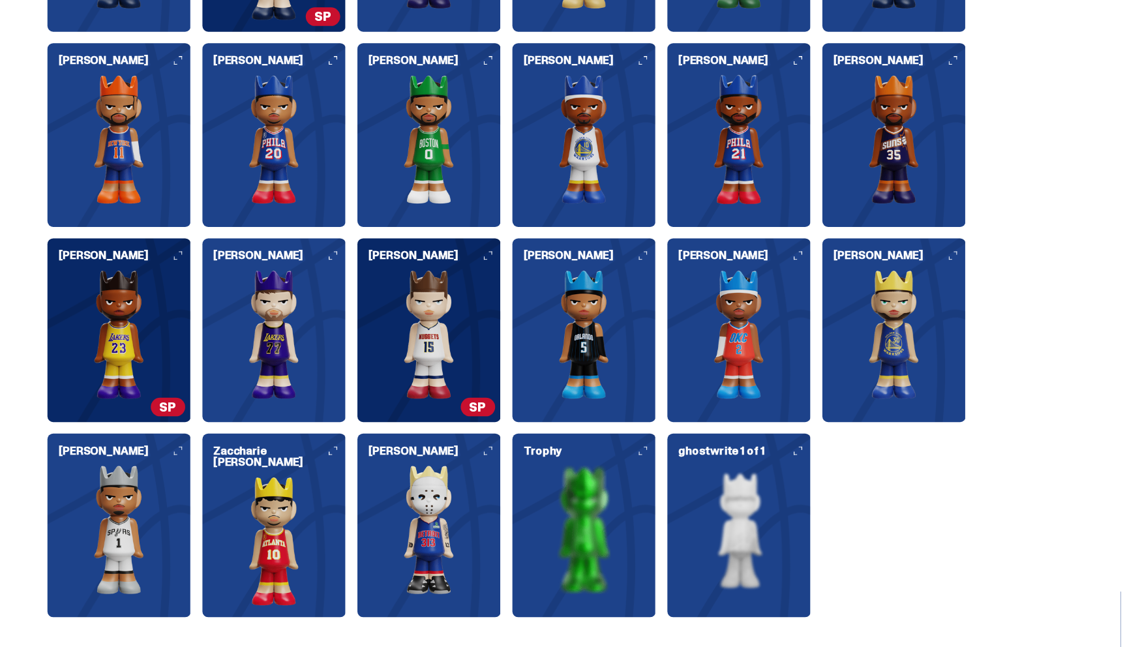
click at [771, 470] on img at bounding box center [770, 511] width 130 height 117
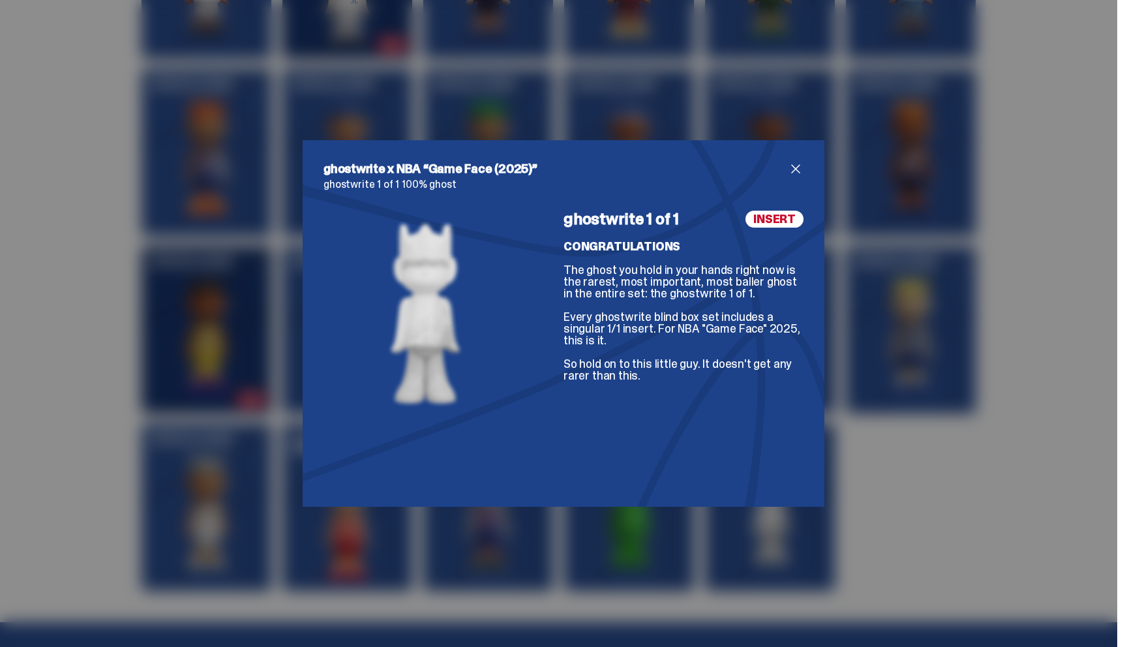
click at [794, 166] on span "close" at bounding box center [796, 169] width 16 height 16
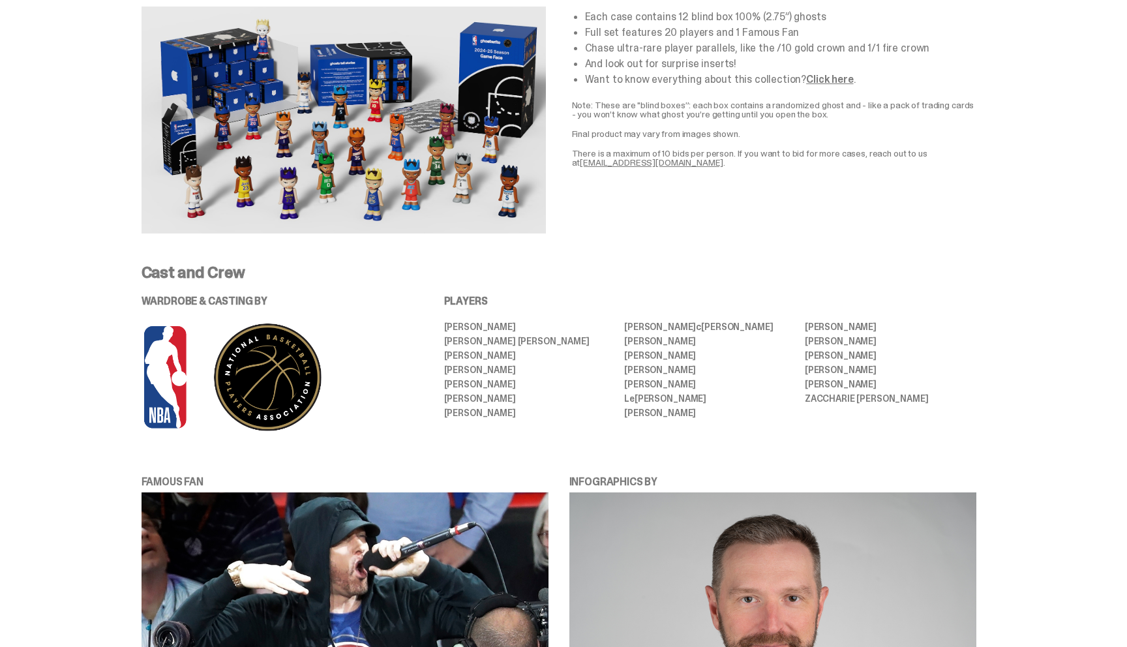
scroll to position [0, 0]
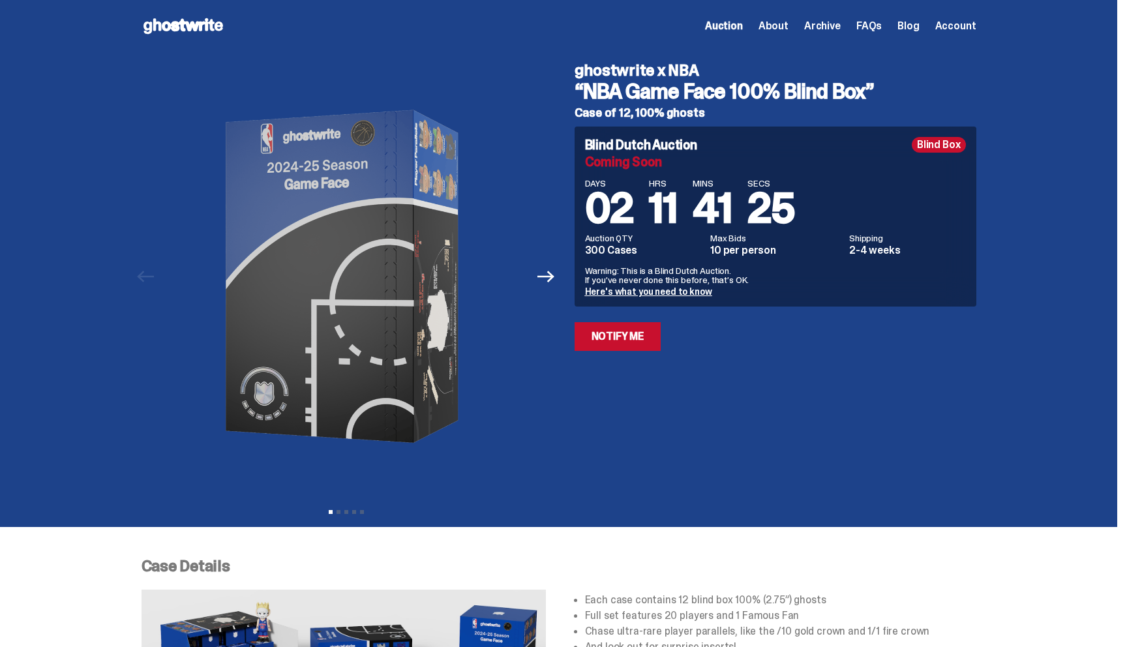
click at [188, 25] on use at bounding box center [183, 26] width 80 height 16
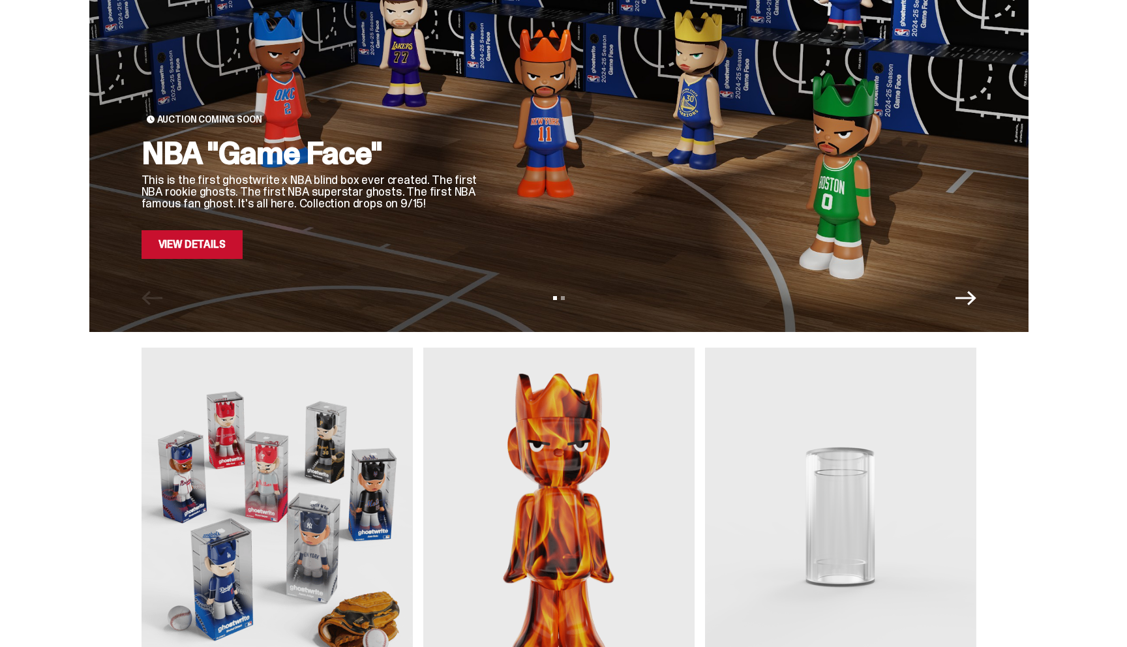
scroll to position [137, 0]
click at [223, 246] on link "View Details" at bounding box center [192, 245] width 101 height 29
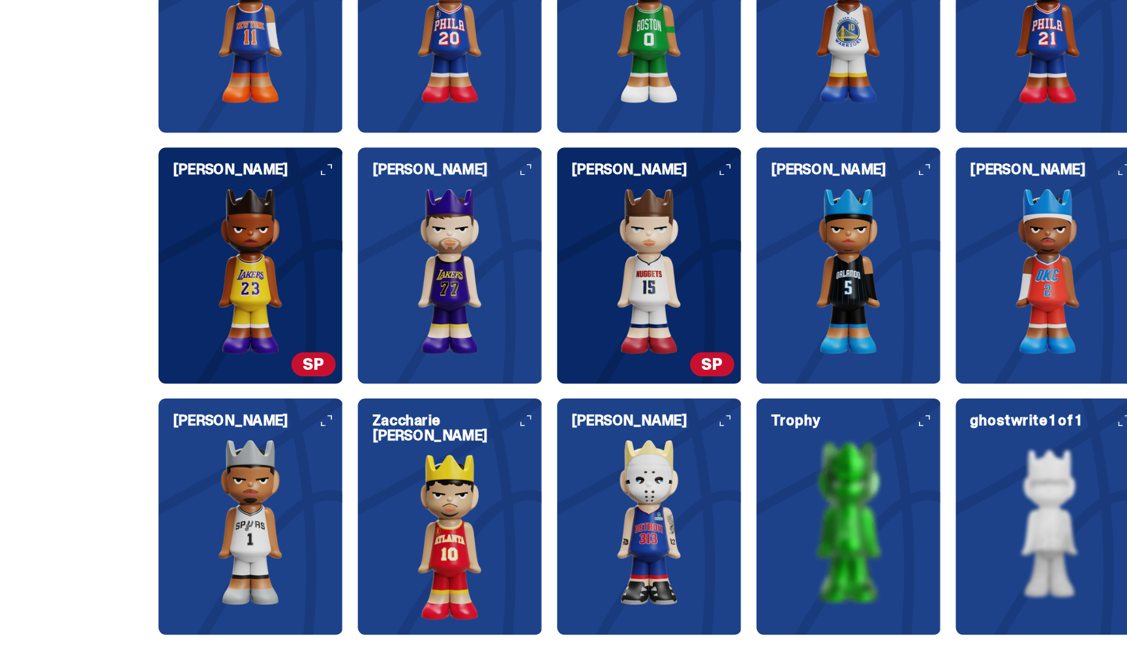
scroll to position [1682, 0]
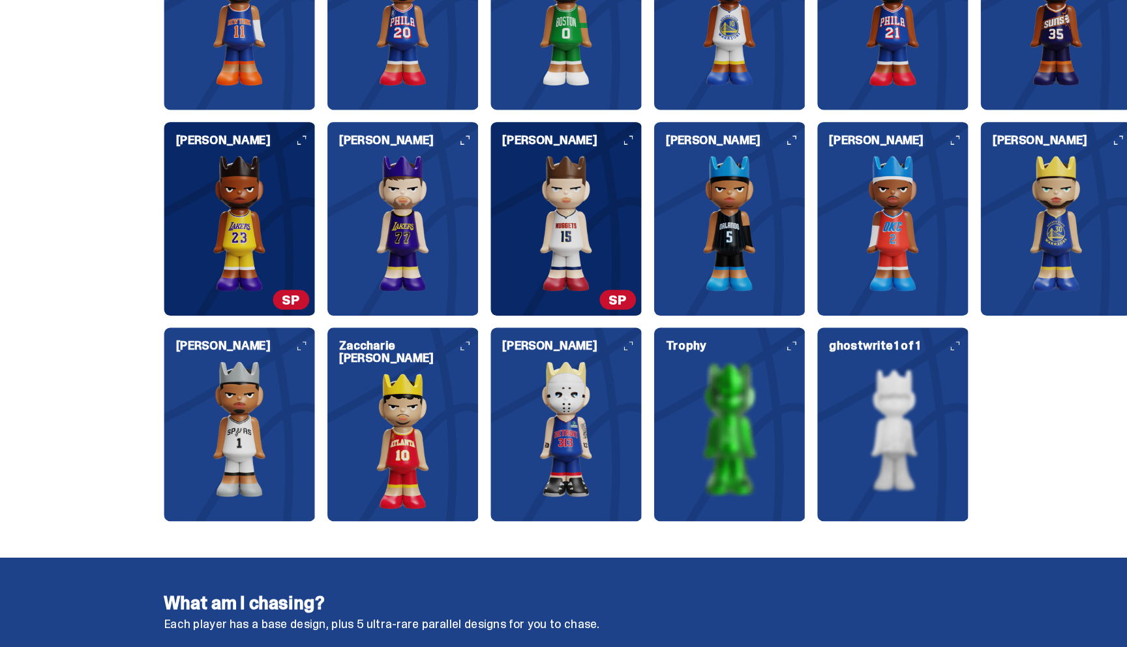
click at [659, 340] on img at bounding box center [629, 369] width 130 height 117
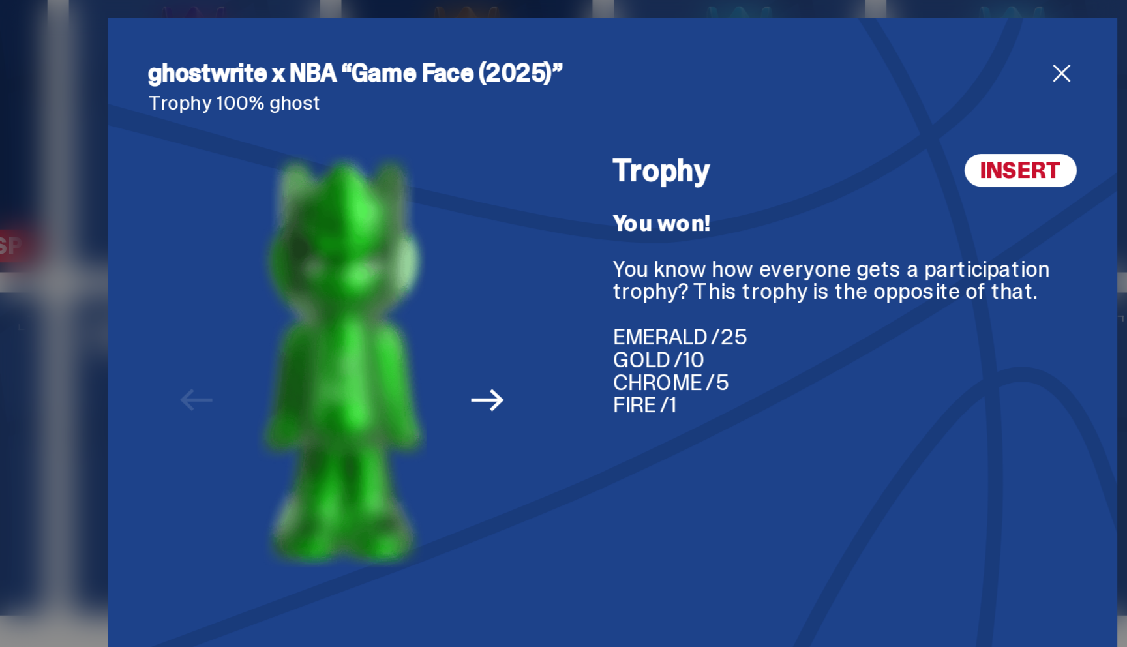
click at [501, 338] on icon "Next" at bounding box center [498, 338] width 17 height 12
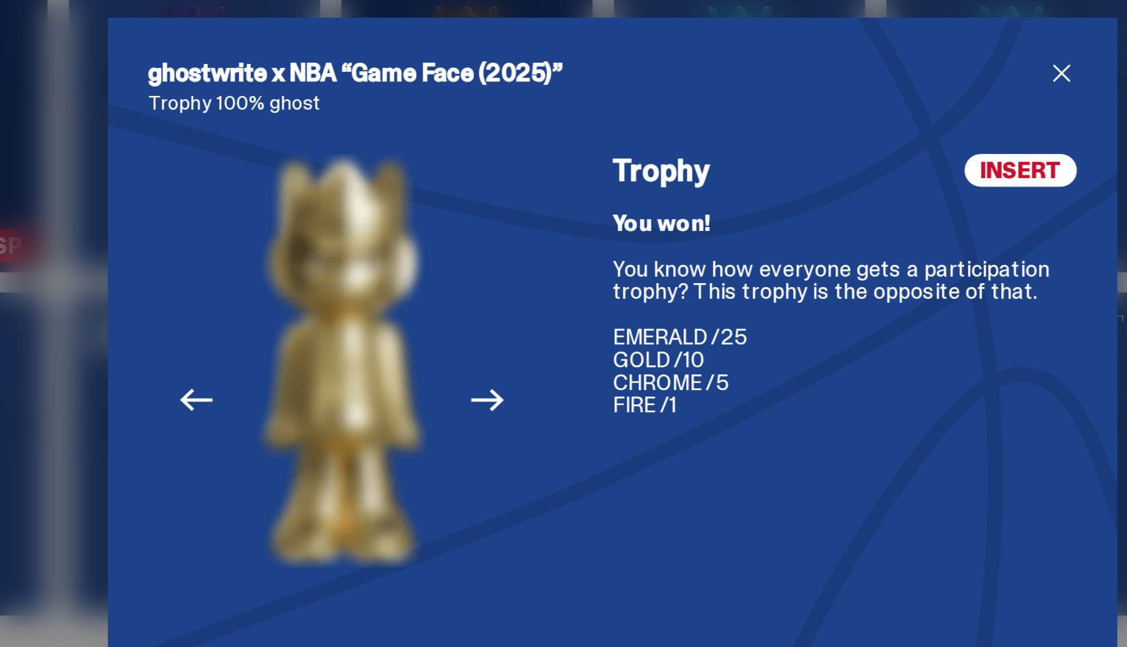
click at [502, 337] on icon "Next" at bounding box center [498, 338] width 17 height 12
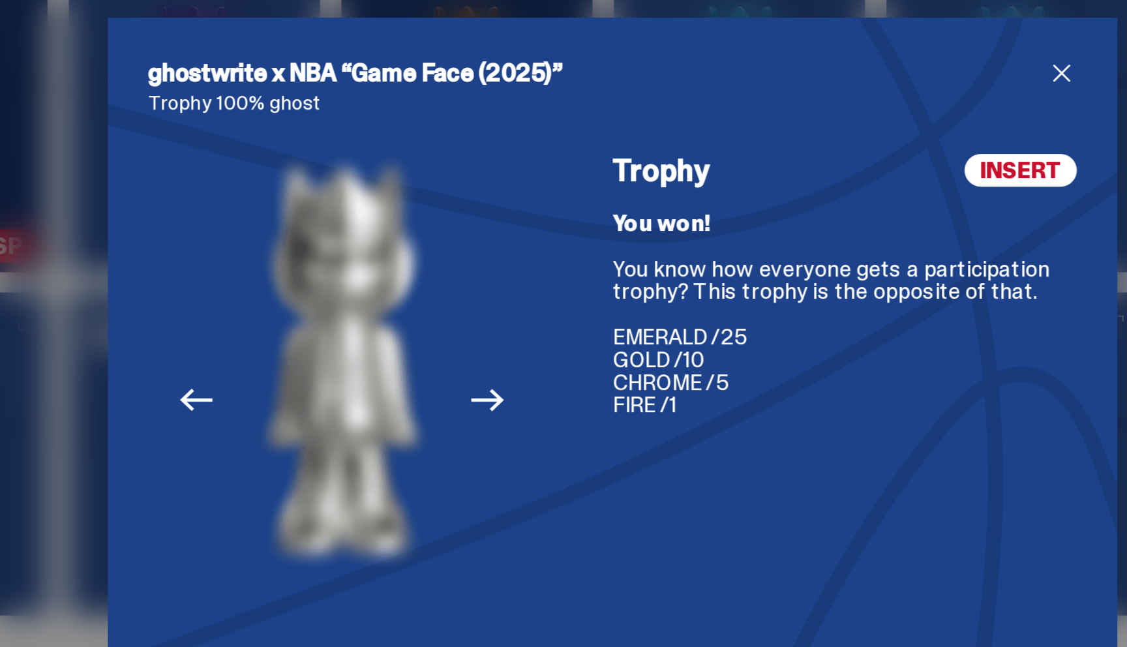
click at [502, 337] on icon "Next" at bounding box center [498, 338] width 17 height 12
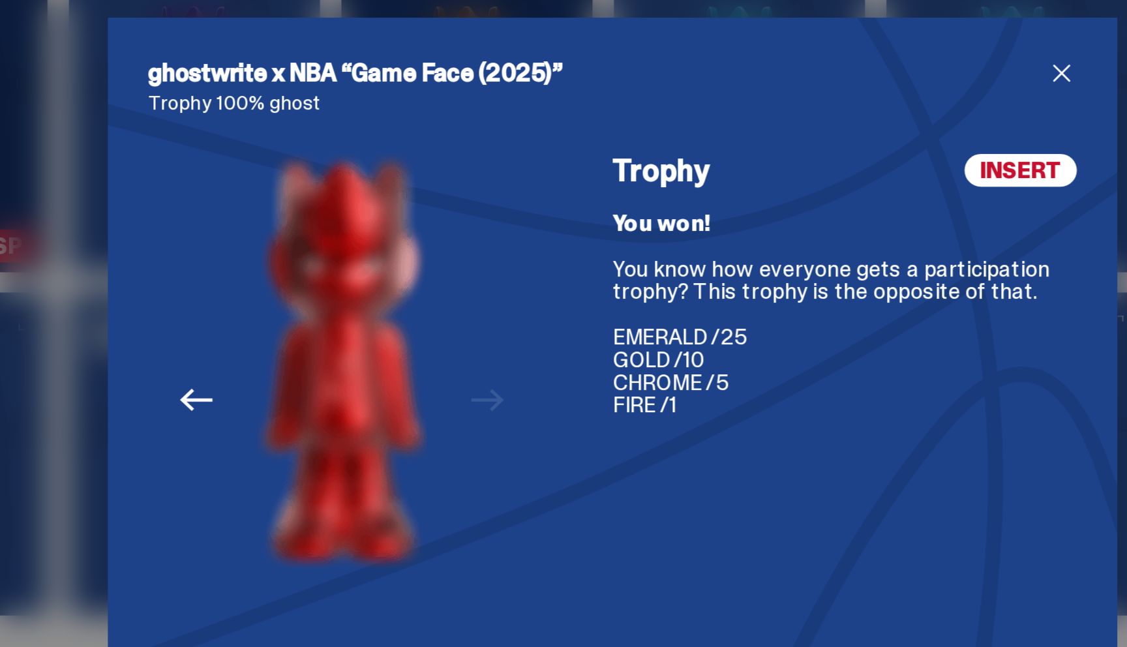
click at [502, 337] on div "Previous Next View slide 1 View slide 2 View slide 3 View slide 4" at bounding box center [423, 348] width 200 height 275
click at [344, 335] on icon "Previous" at bounding box center [348, 338] width 17 height 12
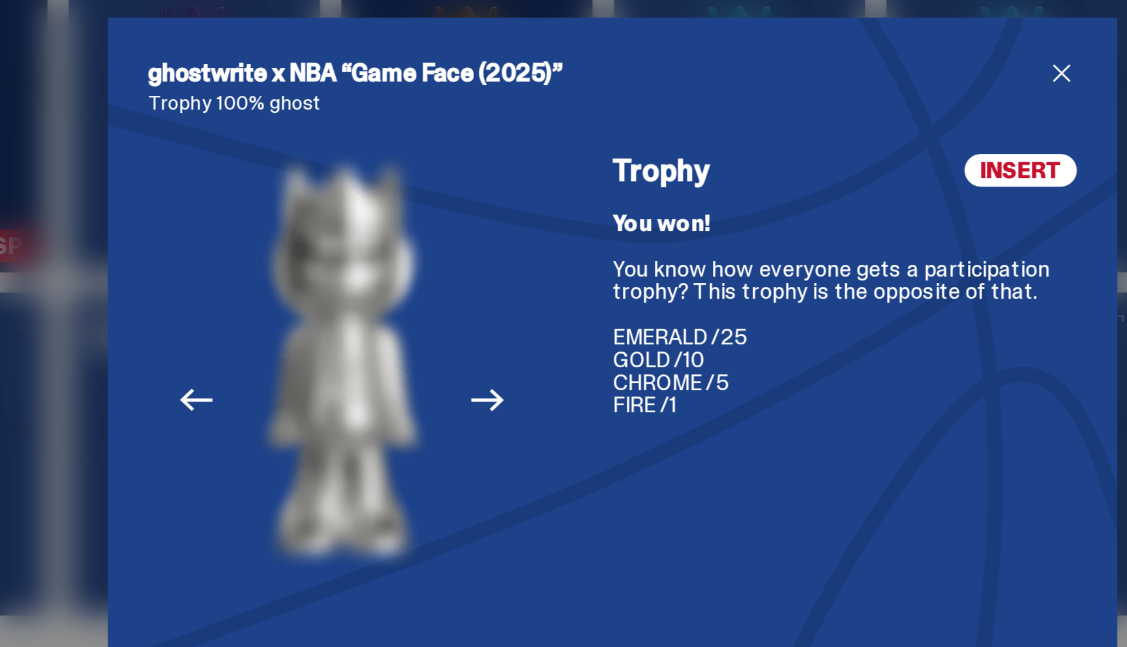
click at [344, 335] on icon "Previous" at bounding box center [348, 338] width 17 height 12
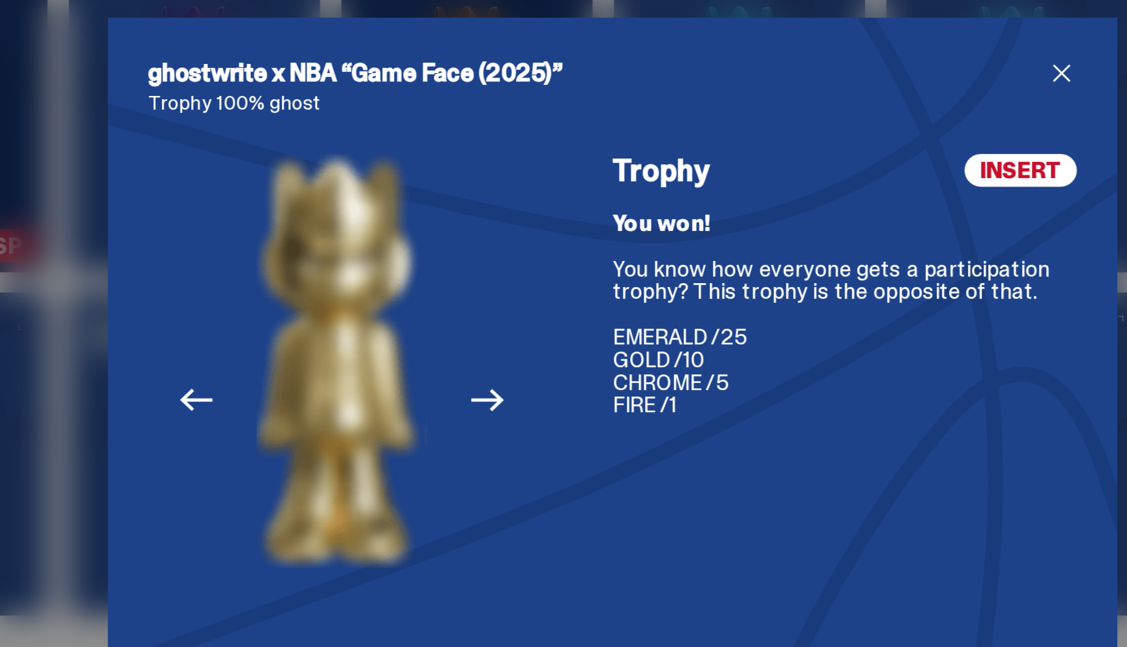
click at [344, 335] on icon "Previous" at bounding box center [348, 338] width 17 height 12
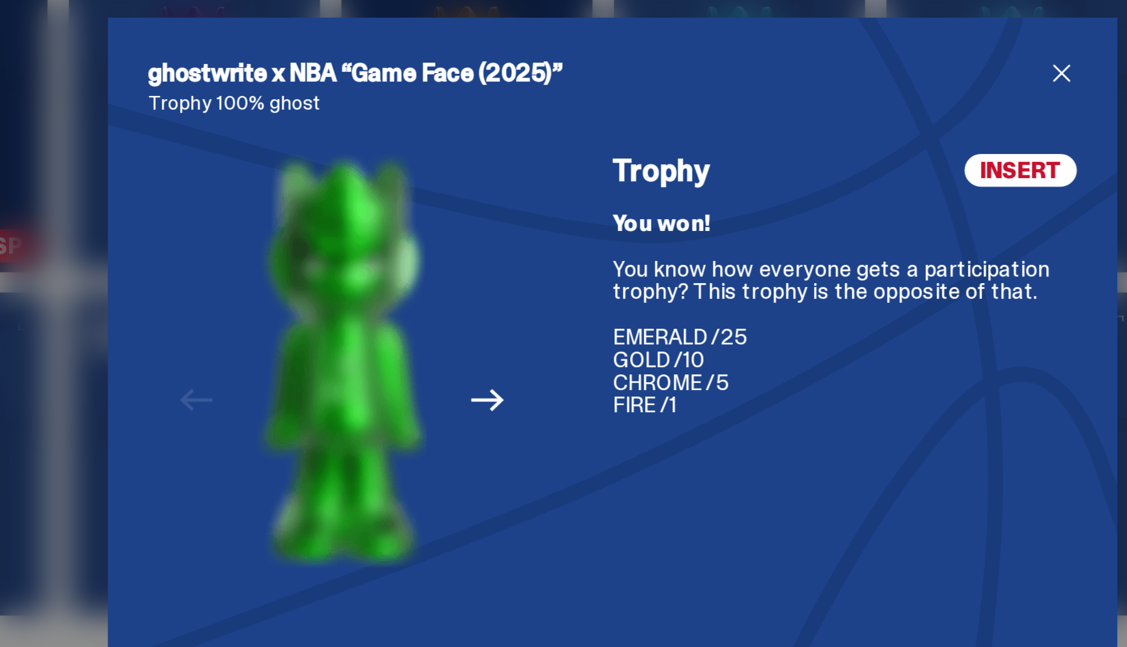
click at [498, 334] on icon "Next" at bounding box center [498, 337] width 17 height 17
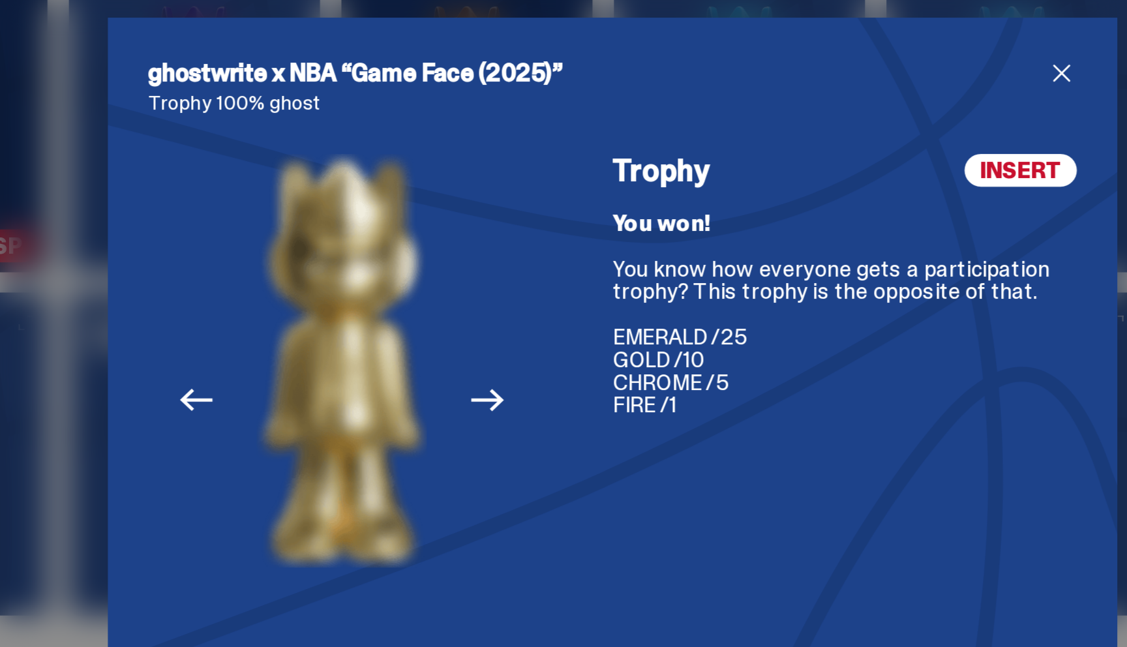
click at [498, 334] on icon "Next" at bounding box center [498, 337] width 17 height 17
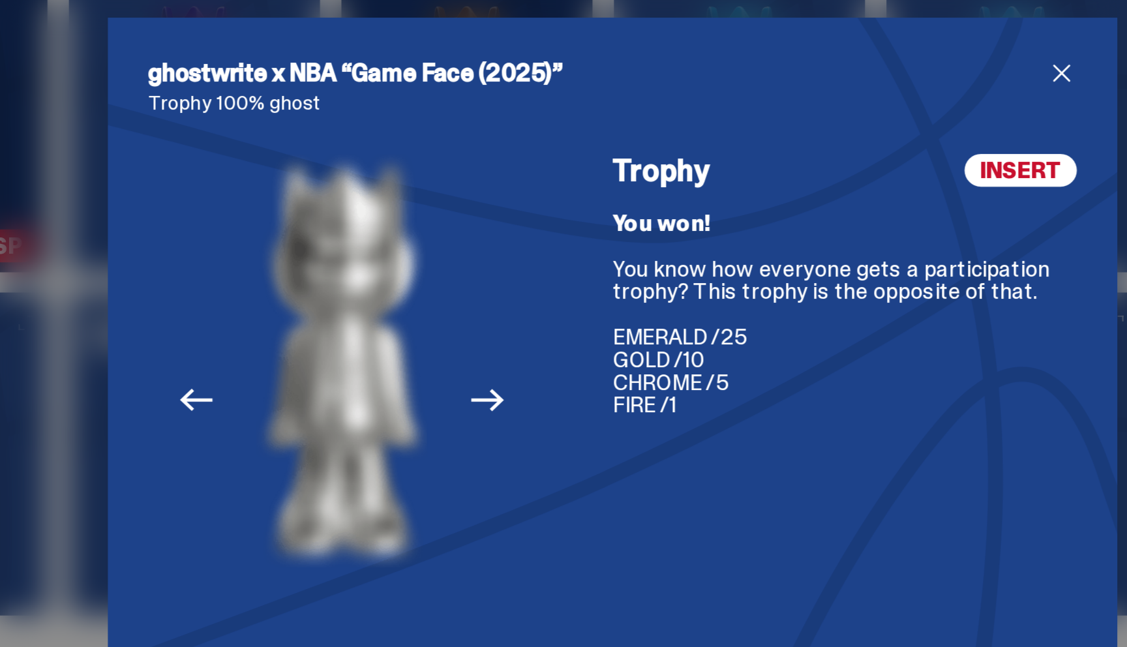
click at [498, 334] on icon "Next" at bounding box center [498, 337] width 17 height 17
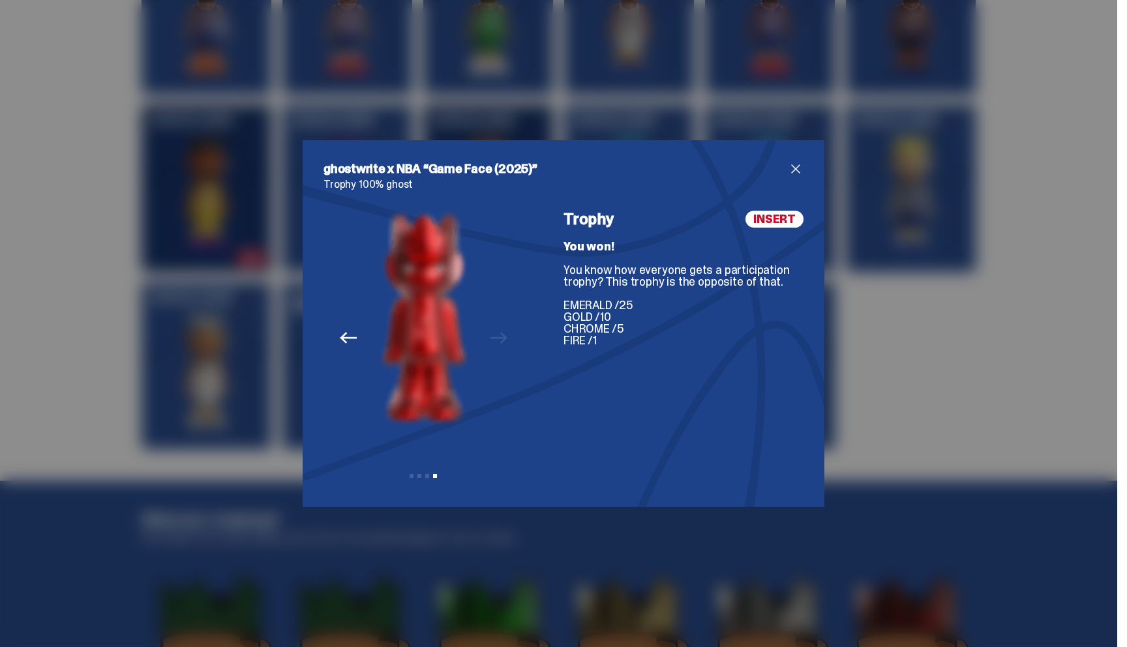
click at [790, 164] on span "close" at bounding box center [796, 169] width 16 height 16
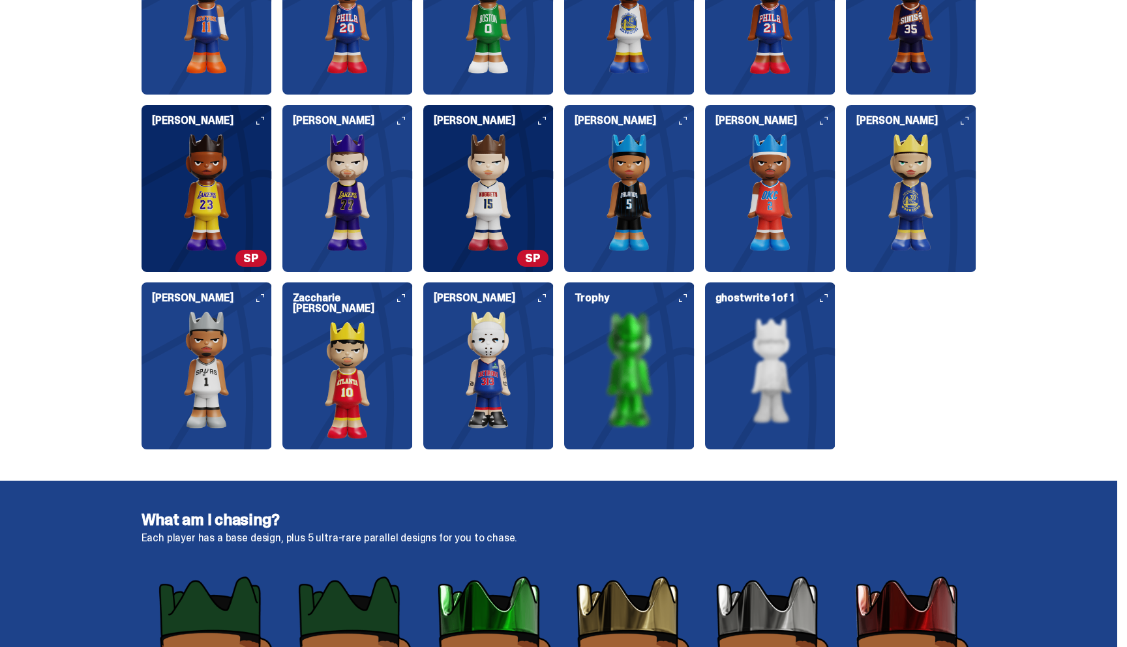
click at [757, 363] on img at bounding box center [770, 369] width 130 height 117
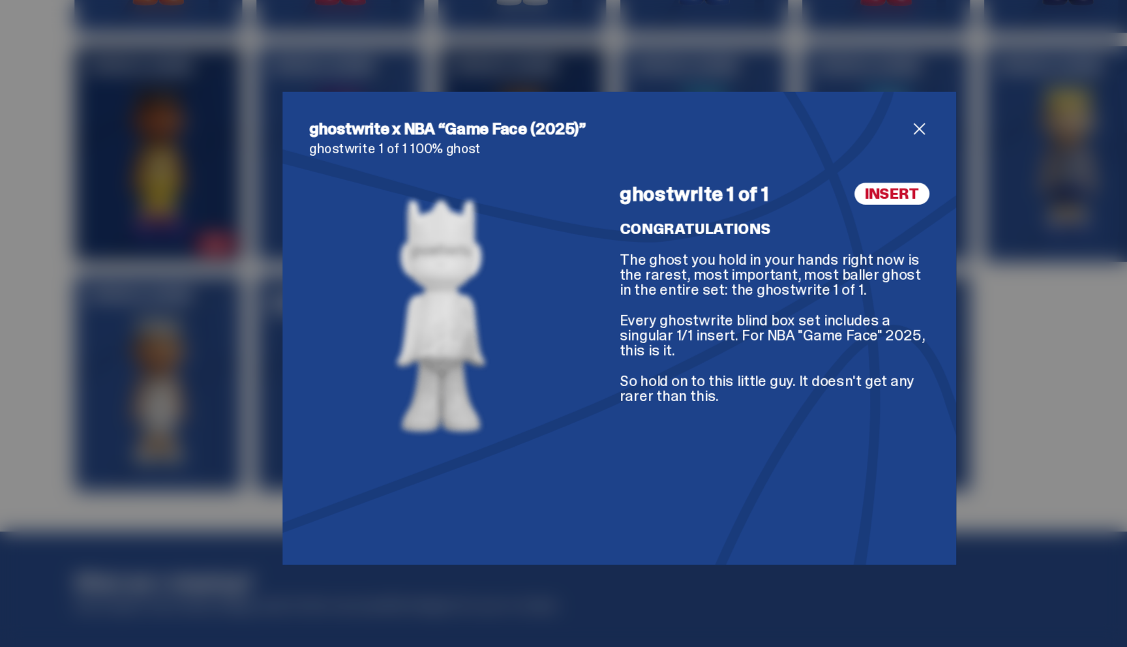
click at [793, 168] on span "close" at bounding box center [796, 169] width 16 height 16
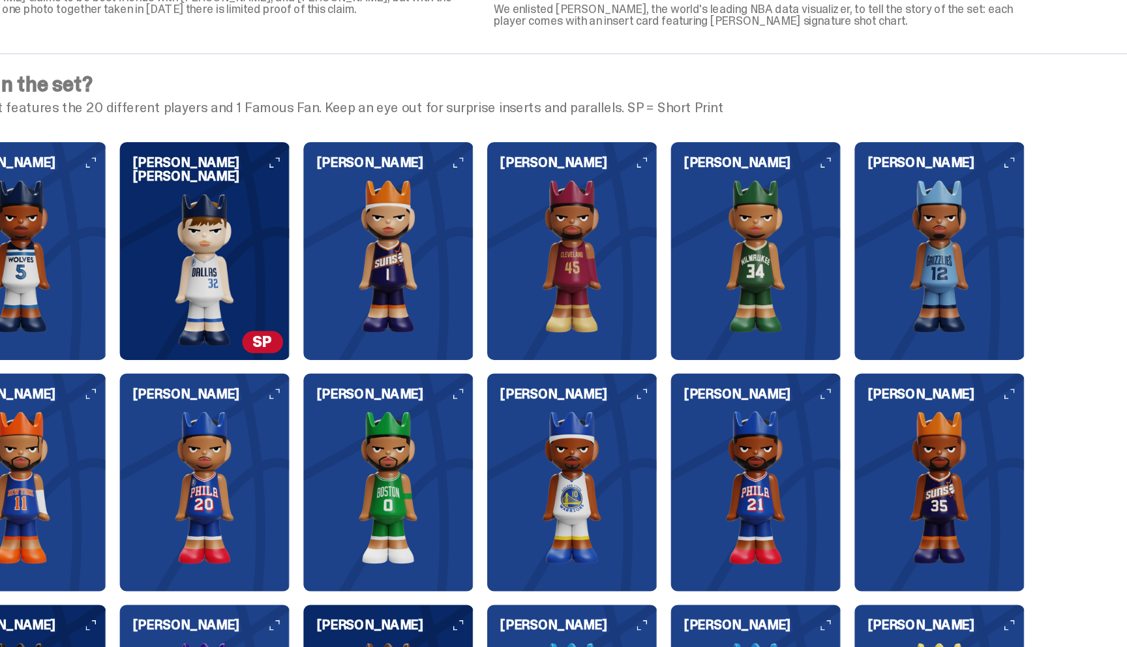
scroll to position [1300, 0]
